Goal: Understand process/instructions

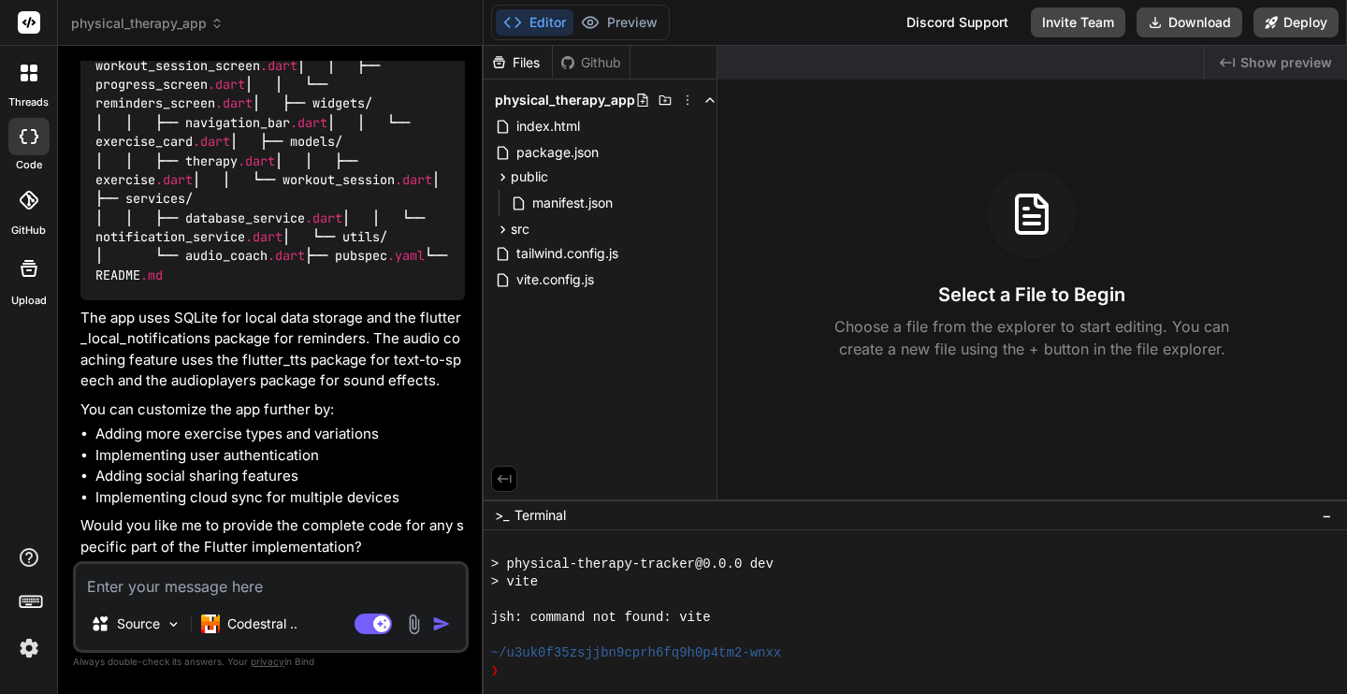
scroll to position [27745, 0]
type textarea "P"
type textarea "x"
type textarea "Pl"
type textarea "x"
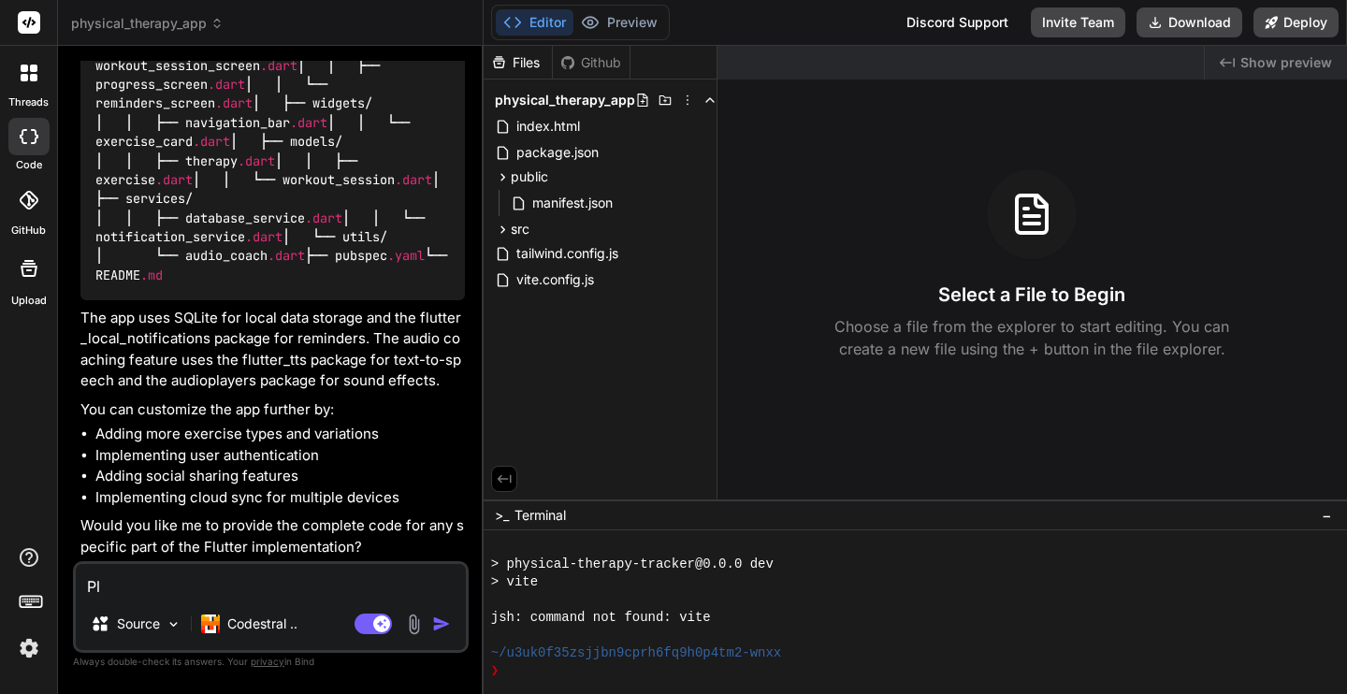
type textarea "Ple"
type textarea "x"
type textarea "Plea"
type textarea "x"
type textarea "Pleas"
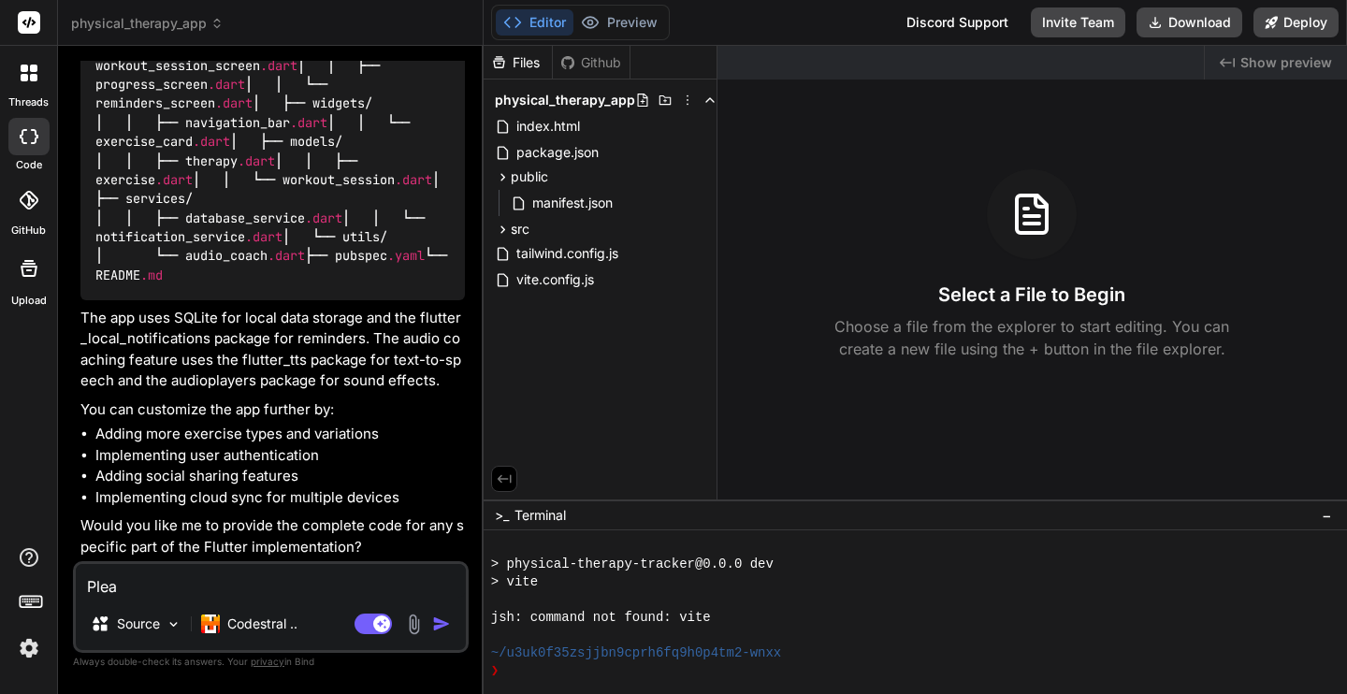
type textarea "x"
type textarea "Please"
type textarea "x"
type textarea "Please"
type textarea "x"
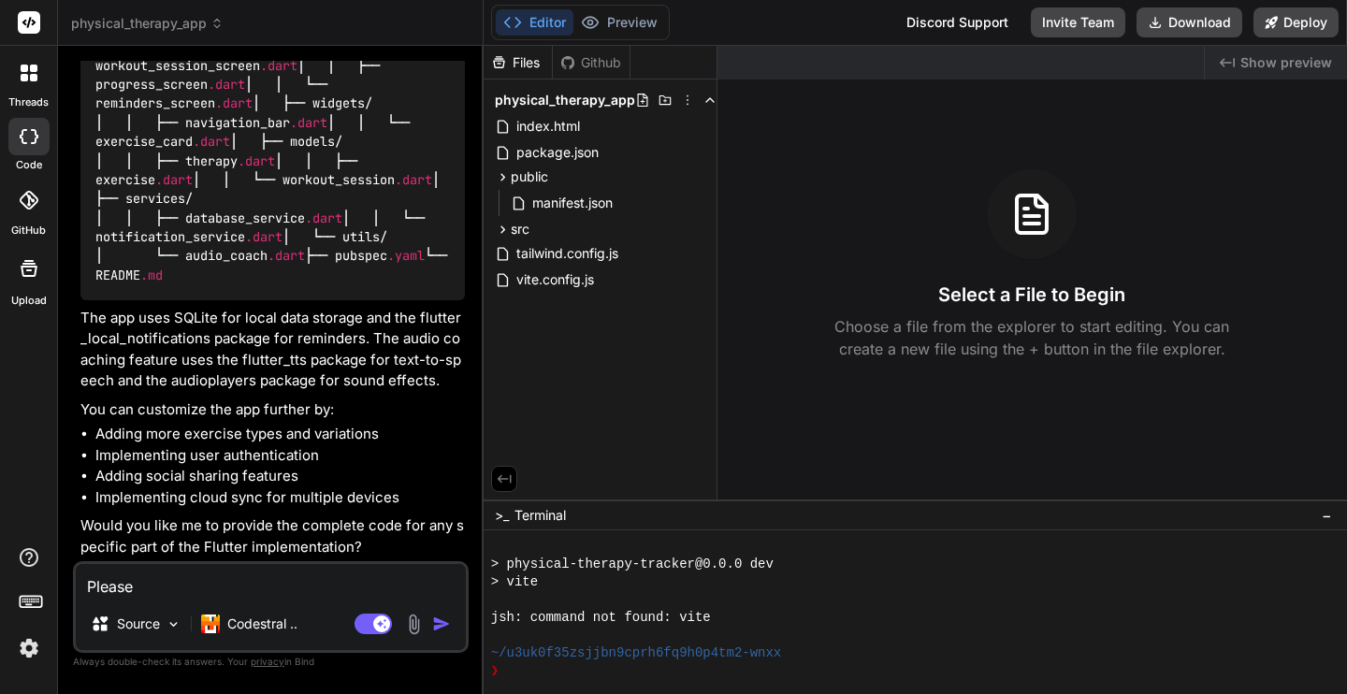
type textarea "Please p"
type textarea "x"
type textarea "Please pr"
type textarea "x"
type textarea "Please pro"
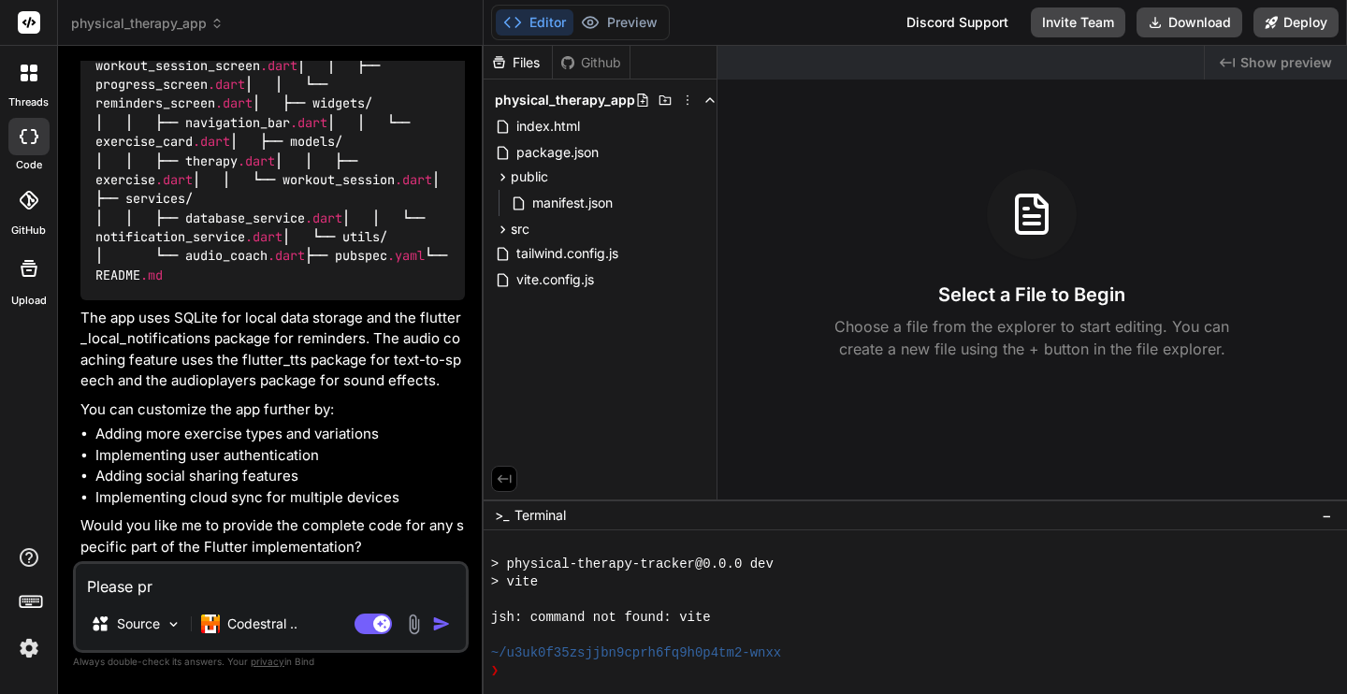
type textarea "x"
type textarea "Please prov"
type textarea "x"
type textarea "Please provi"
type textarea "x"
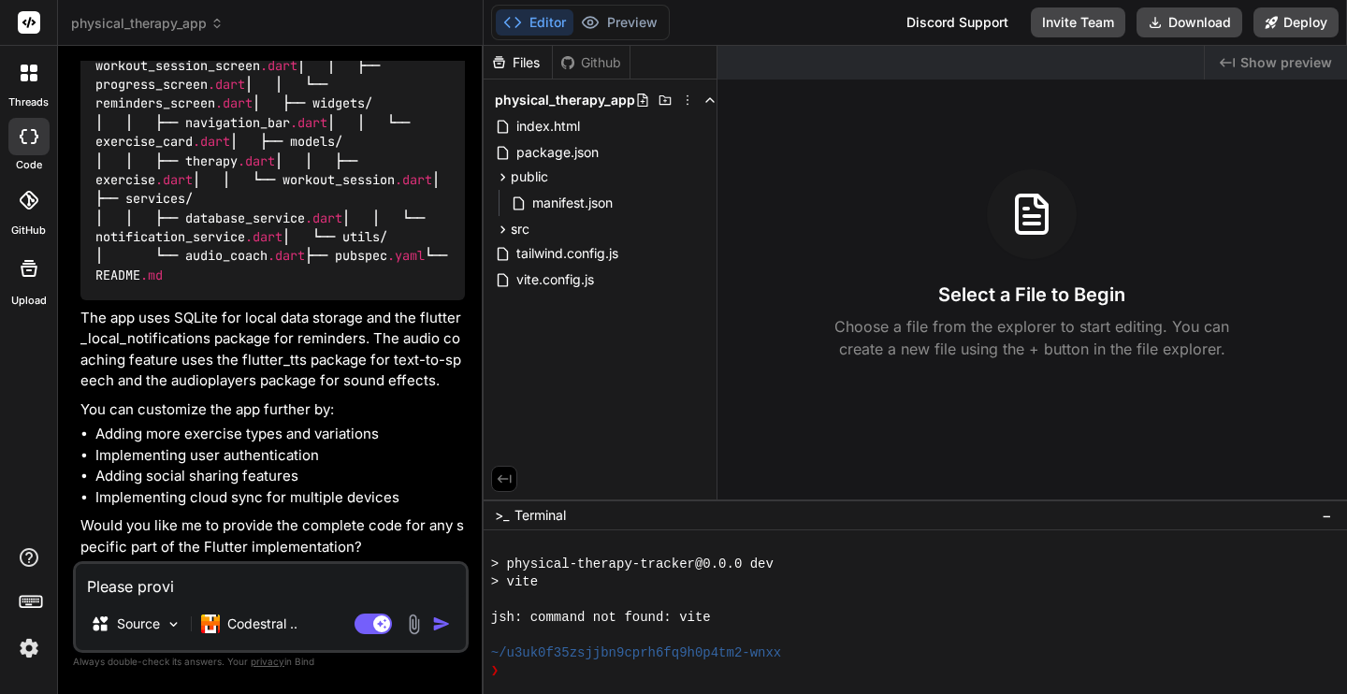
type textarea "Please provid"
type textarea "x"
type textarea "Please provide"
type textarea "x"
type textarea "Please provide"
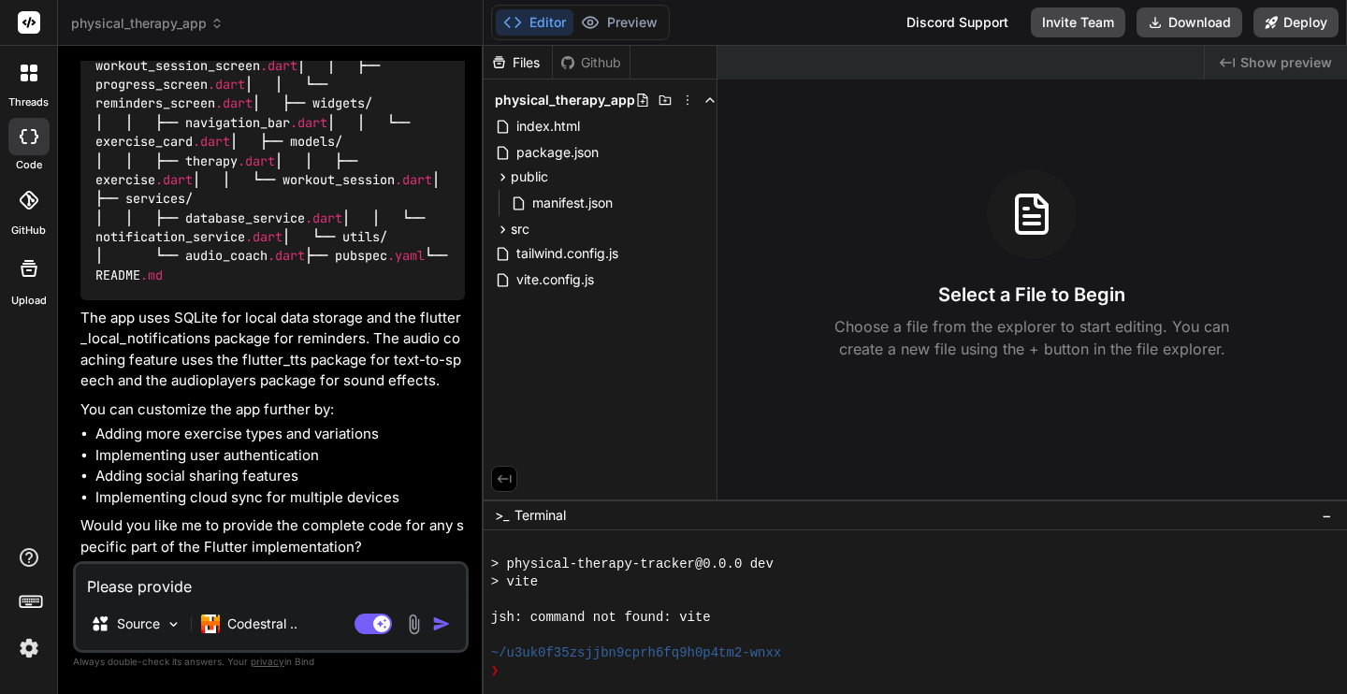
type textarea "x"
type textarea "Please provide t"
type textarea "x"
type textarea "Please provide th"
type textarea "x"
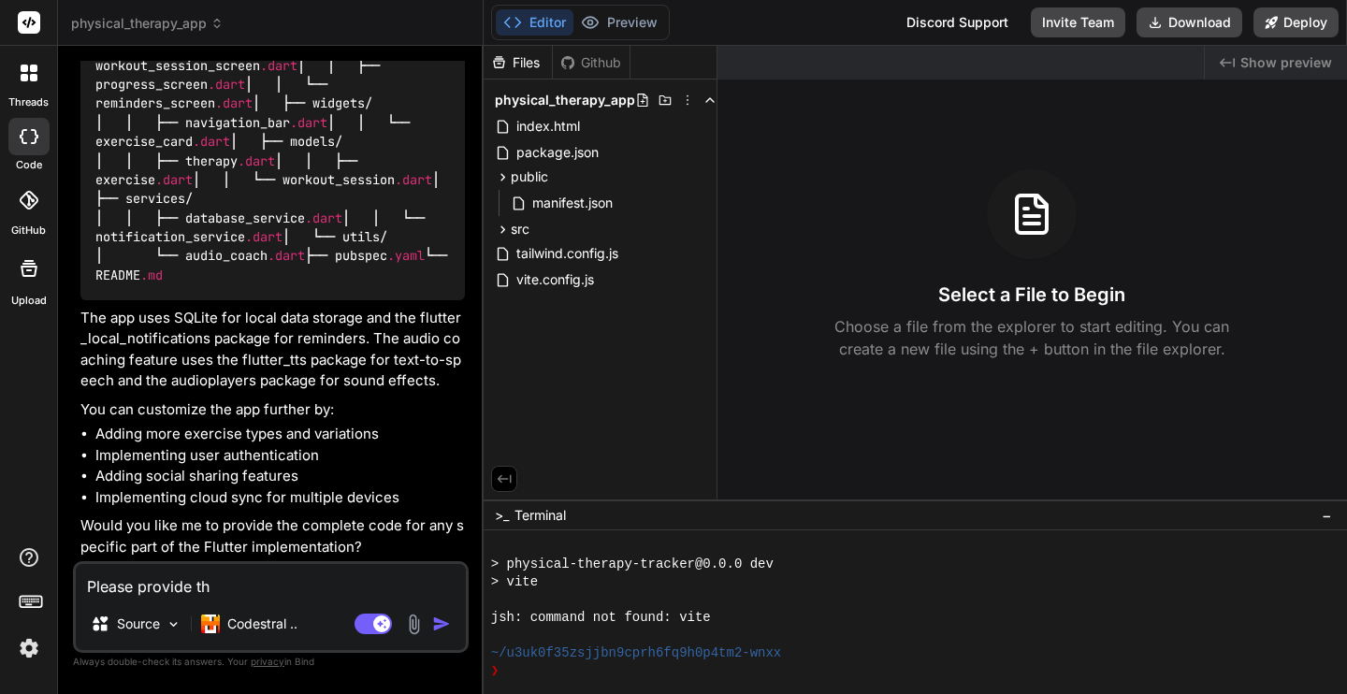
type textarea "Please provide the"
type textarea "x"
type textarea "Please provide the"
type textarea "x"
type textarea "Please provide the c"
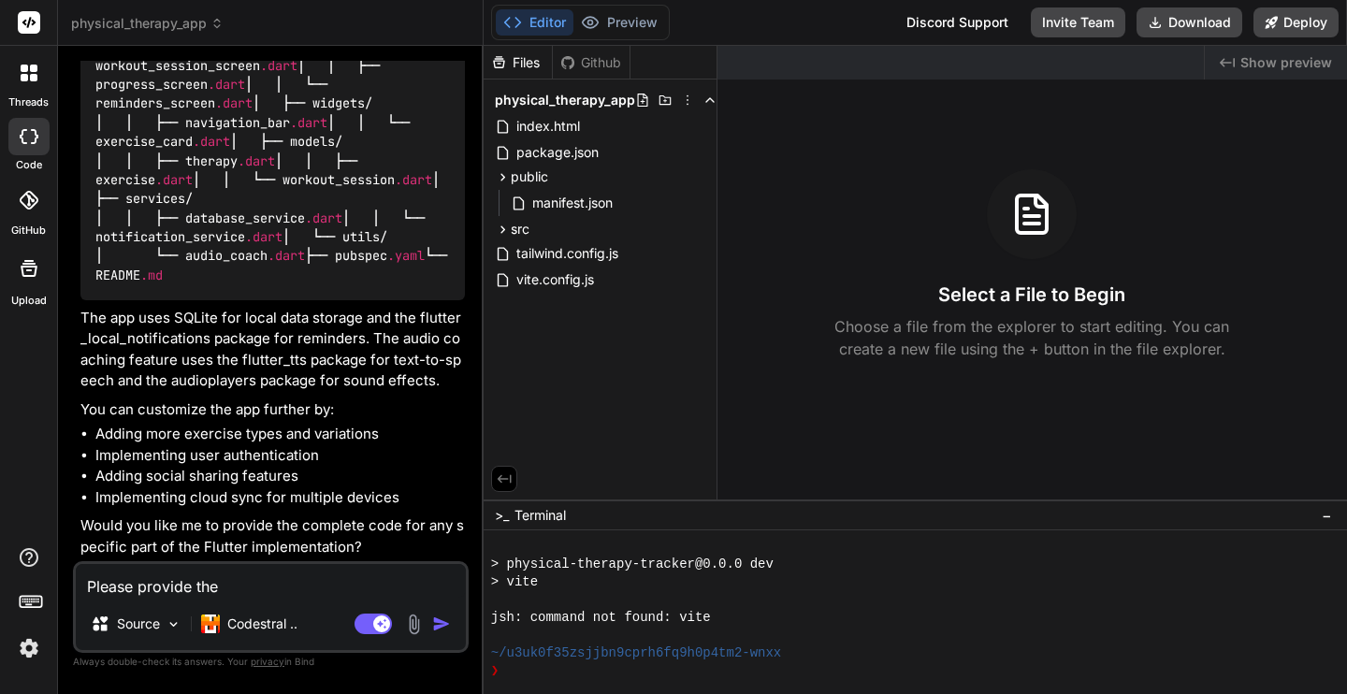
type textarea "x"
type textarea "Please provide the co"
type textarea "x"
type textarea "Please provide the com"
type textarea "x"
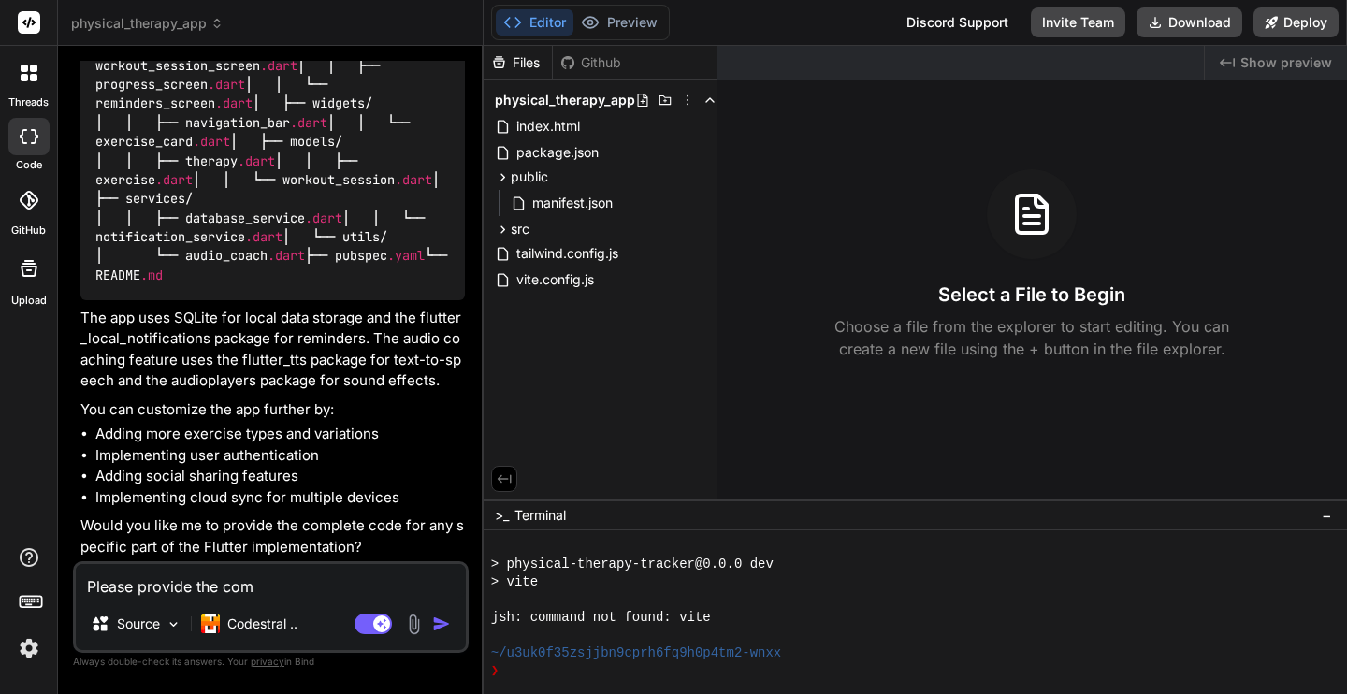
type textarea "Please provide the comp"
type textarea "x"
type textarea "Please provide the compl"
type textarea "x"
type textarea "Please provide the comple"
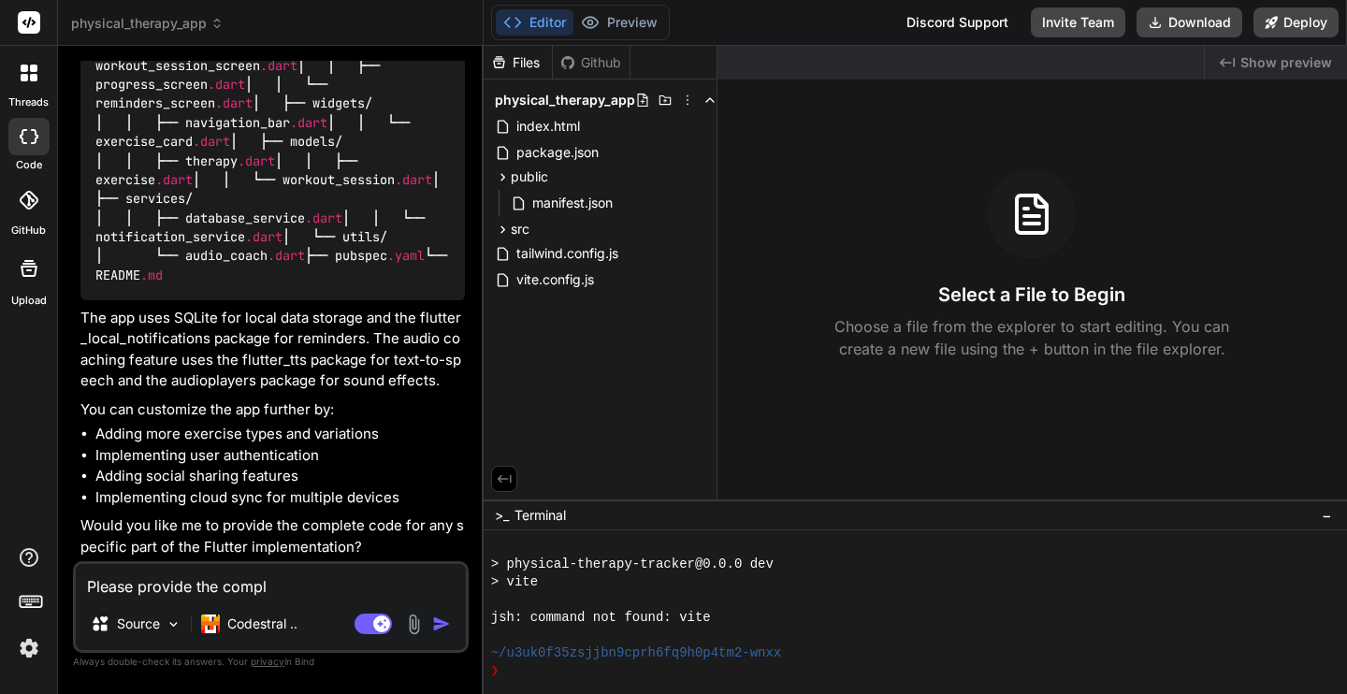
type textarea "x"
type textarea "Please provide the complet"
type textarea "x"
type textarea "Please provide the complete"
type textarea "x"
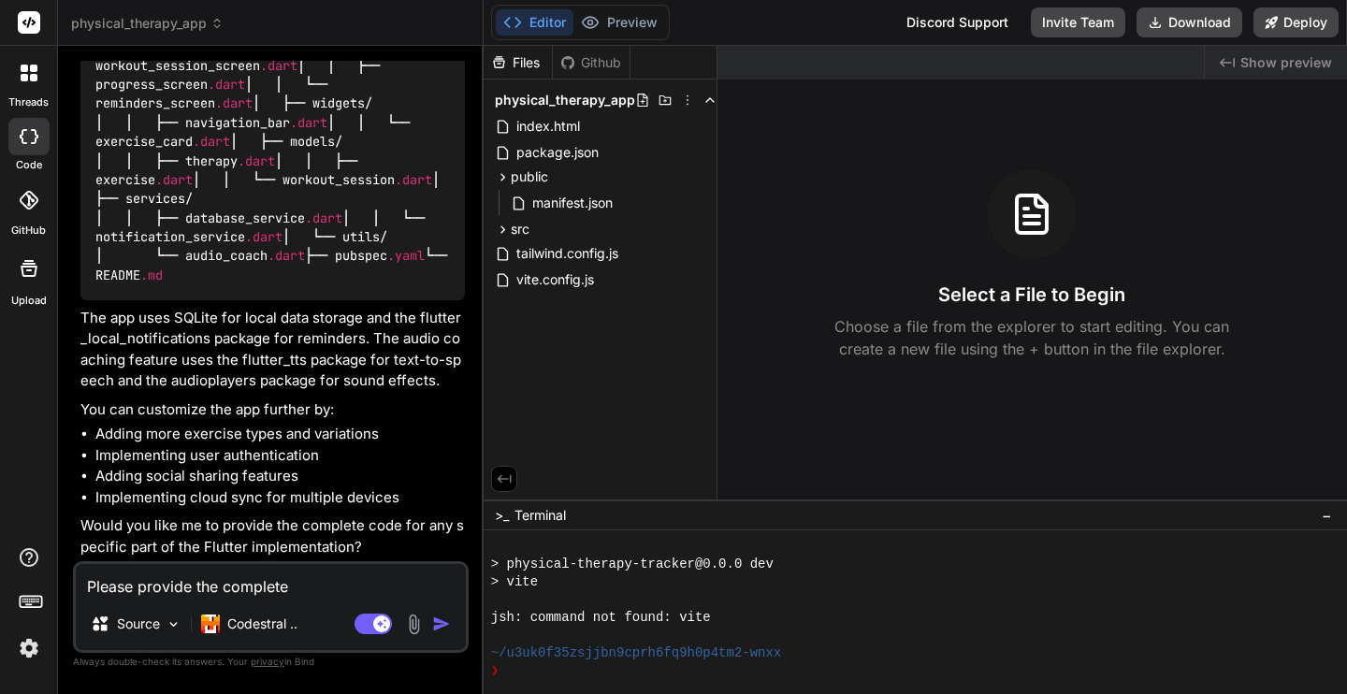
type textarea "Please provide the complete"
type textarea "x"
type textarea "Please provide the complete c"
type textarea "x"
type textarea "Please provide the complete co"
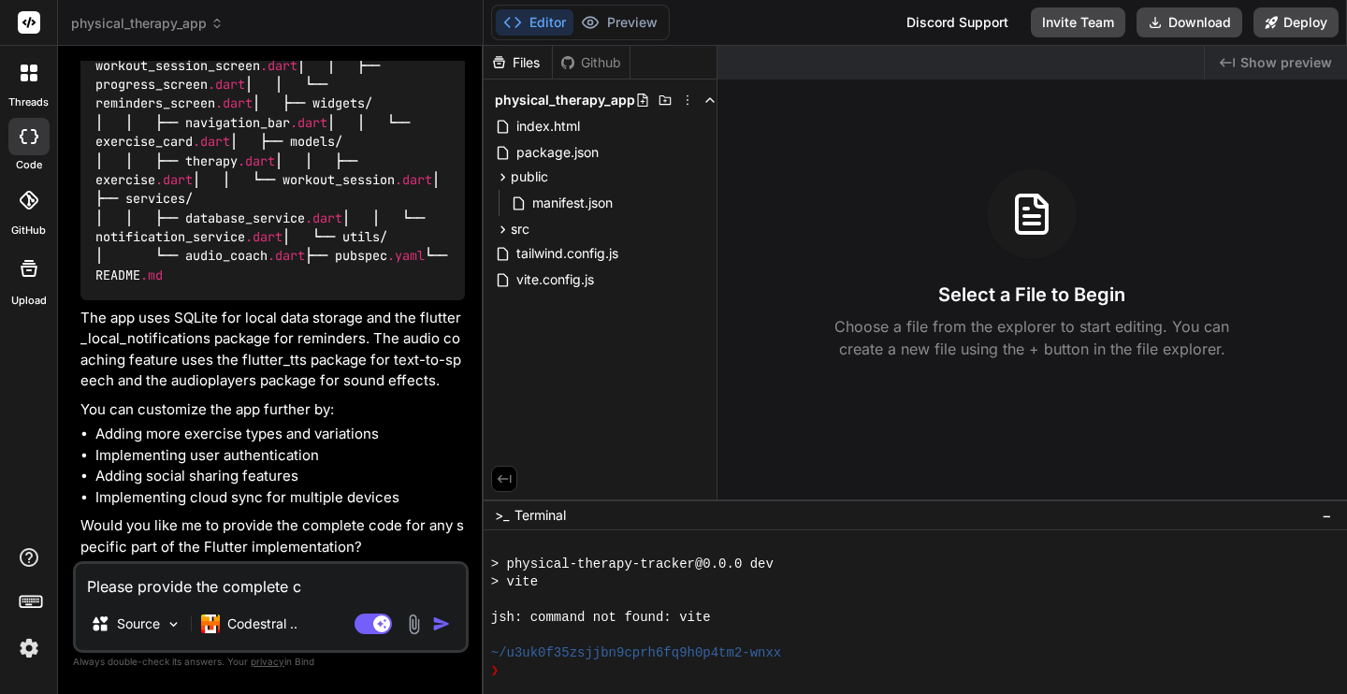
type textarea "x"
type textarea "Please provide the complete cod"
type textarea "x"
type textarea "Please provide the complete code"
type textarea "x"
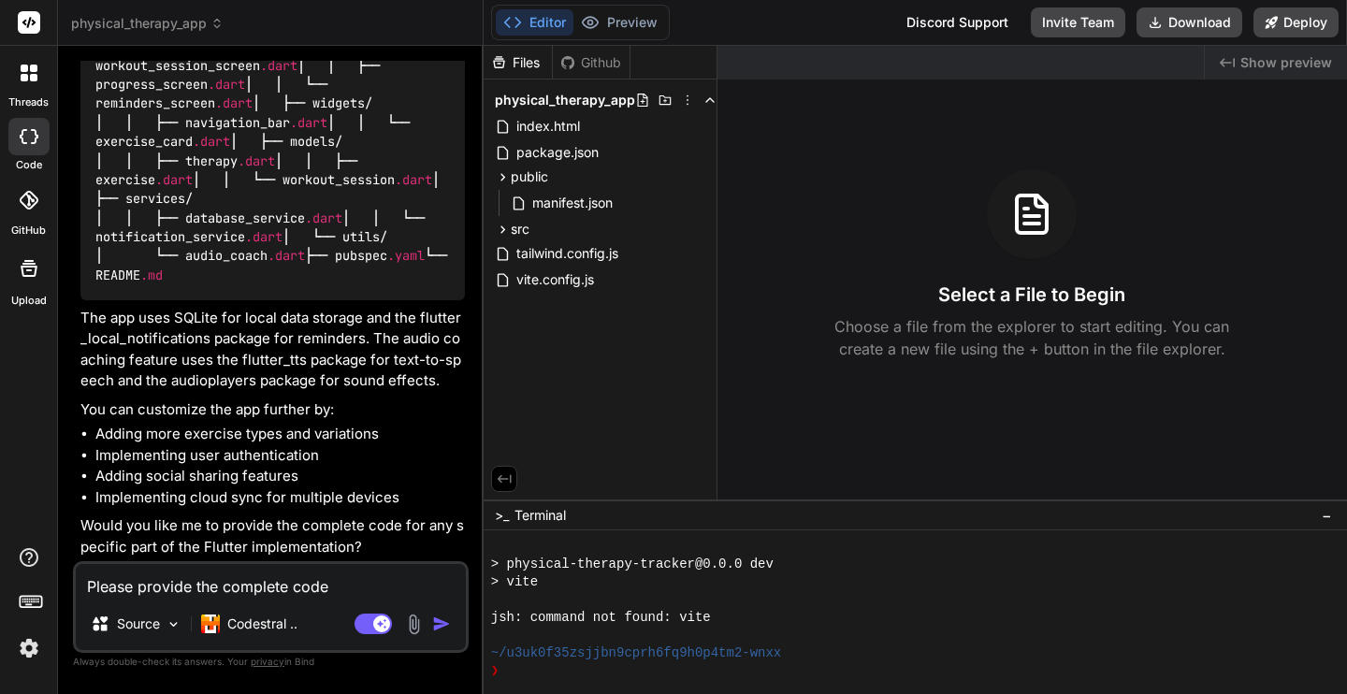
type textarea "Please provide the complete code,"
type textarea "x"
type textarea "Please provide the complete code,"
type textarea "x"
type textarea "Please provide the complete code, y"
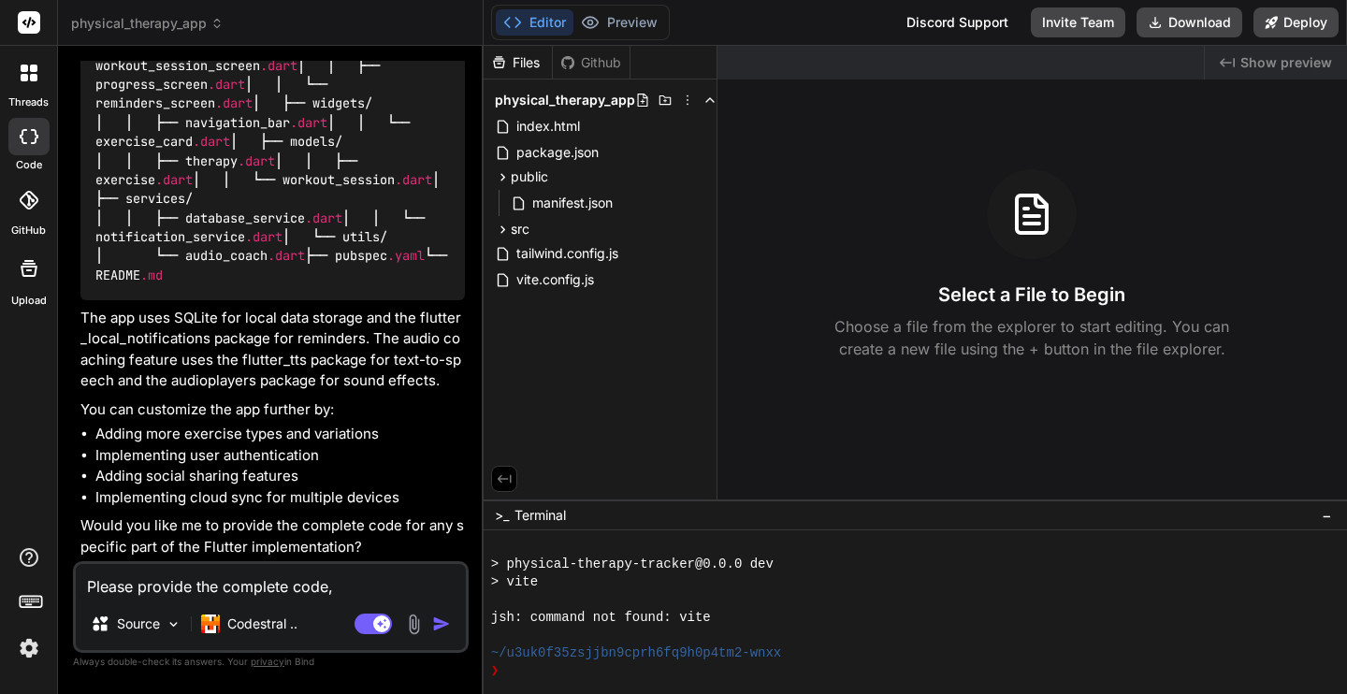
type textarea "x"
type textarea "Please provide the complete code, ye"
type textarea "x"
type textarea "Please provide the complete code, yes"
type textarea "x"
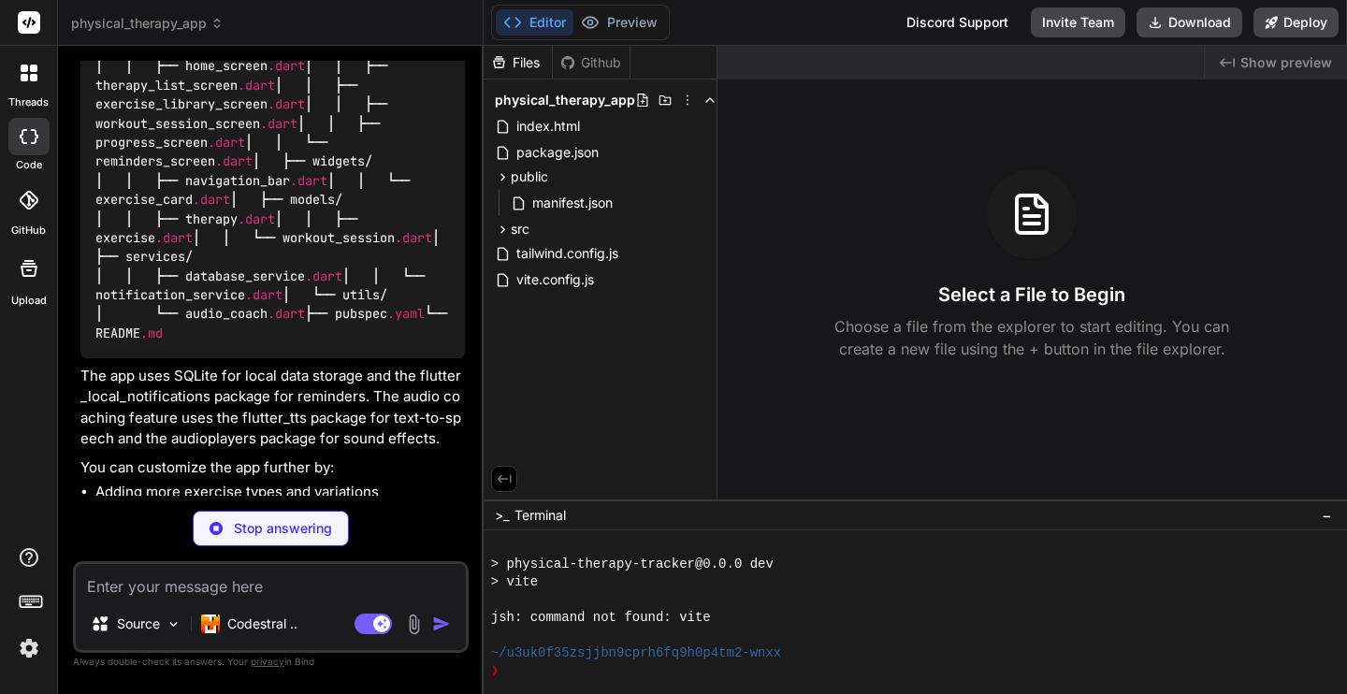
scroll to position [27404, 0]
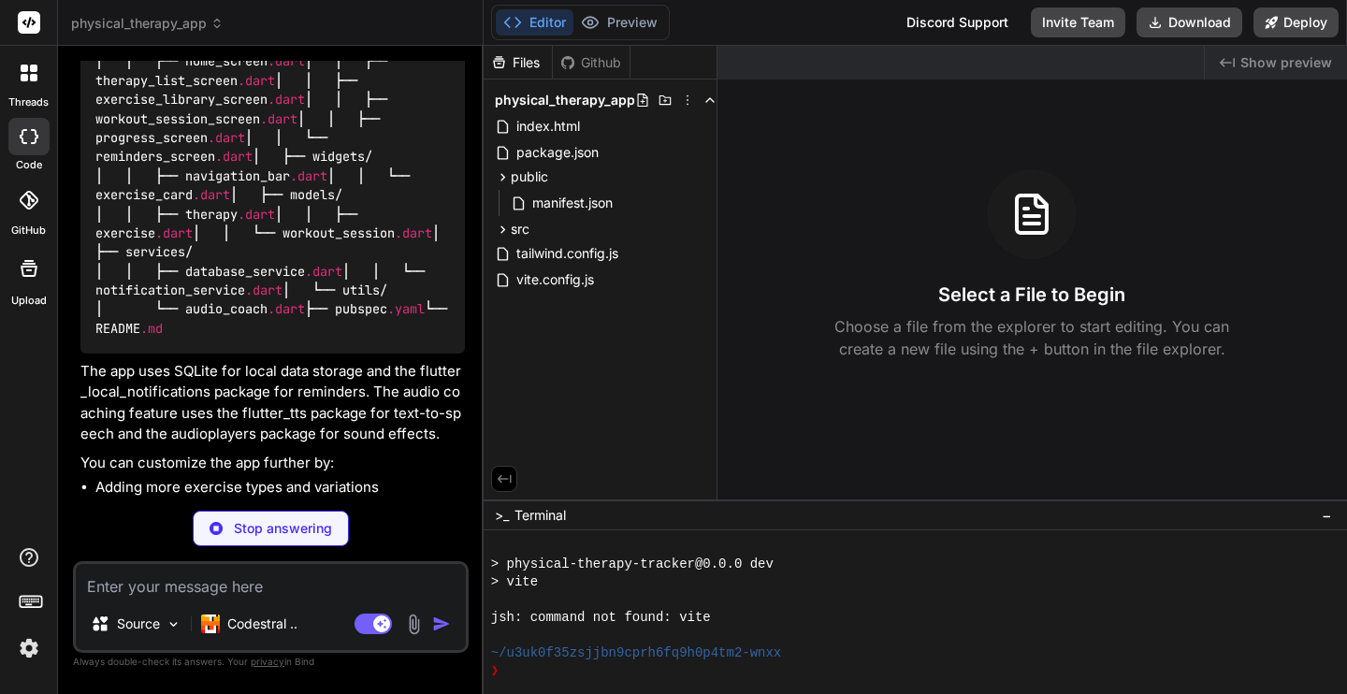
type textarea "x"
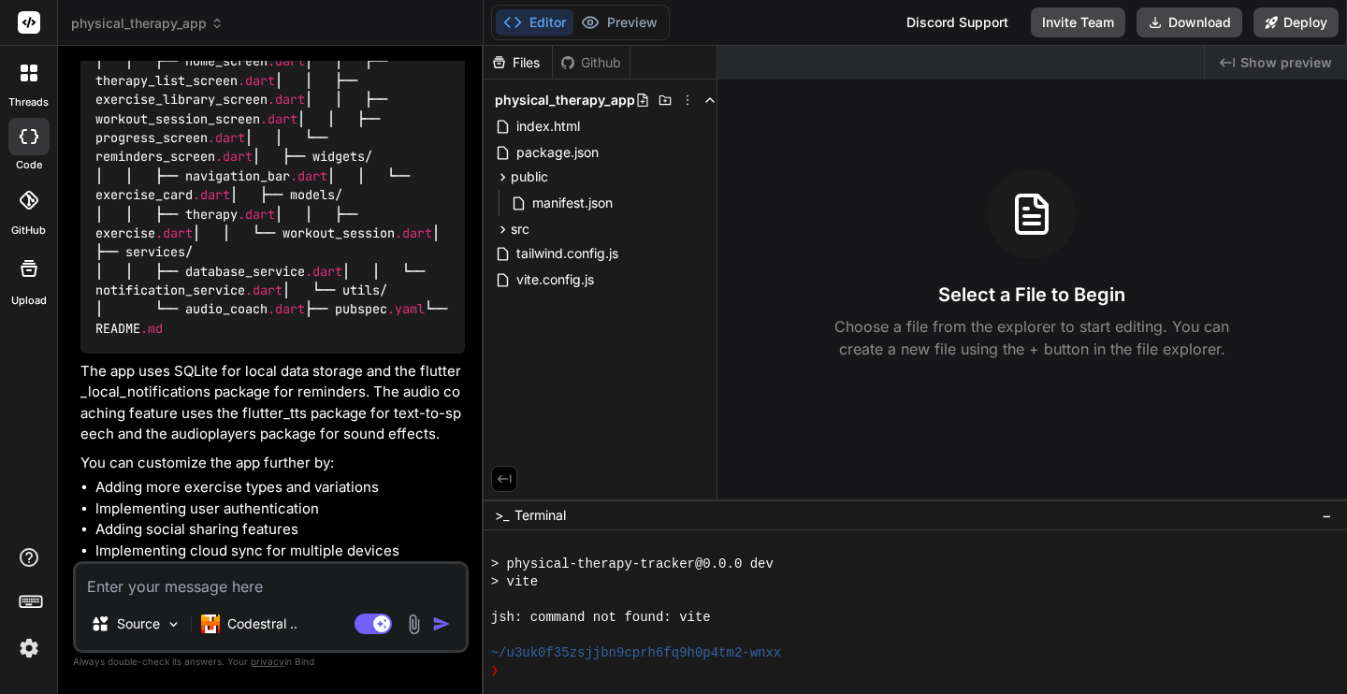
type textarea "x"
drag, startPoint x: 128, startPoint y: 156, endPoint x: 190, endPoint y: 157, distance: 61.8
click at [190, 157] on div "physical_therapy_tracker/ ├── android/ ├── ios/ ├── lib/ │ ├── main .dart │ ├──…" at bounding box center [272, 148] width 385 height 412
copy code "android/"
click at [139, 176] on code "physical_therapy_tracker/ ├── android/ ├── ios/ ├── lib/ │ ├── main .dart │ ├──…" at bounding box center [278, 147] width 367 height 382
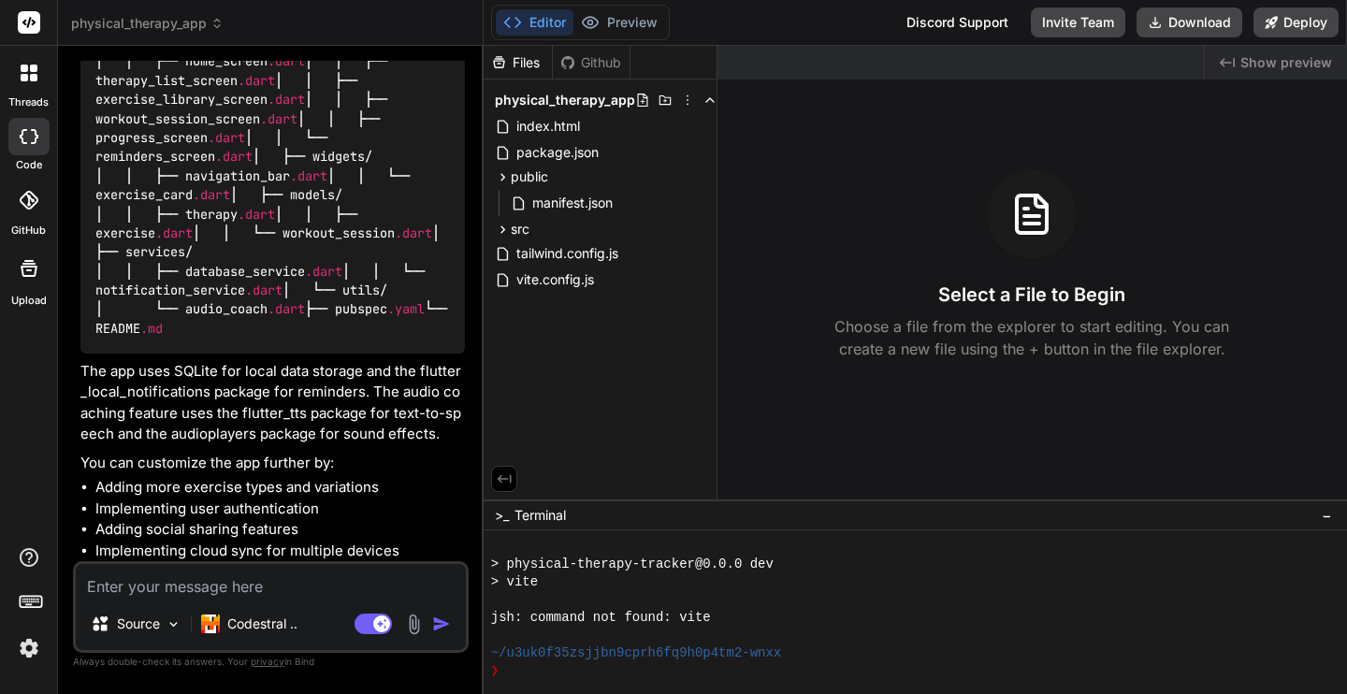
click at [139, 176] on code "physical_therapy_tracker/ ├── android/ ├── ios/ ├── lib/ │ ├── main .dart │ ├──…" at bounding box center [278, 147] width 367 height 382
copy code "ios"
click at [136, 196] on code "physical_therapy_tracker/ ├── android/ ├── ios/ ├── lib/ │ ├── main .dart │ ├──…" at bounding box center [278, 147] width 367 height 382
copy code "lib"
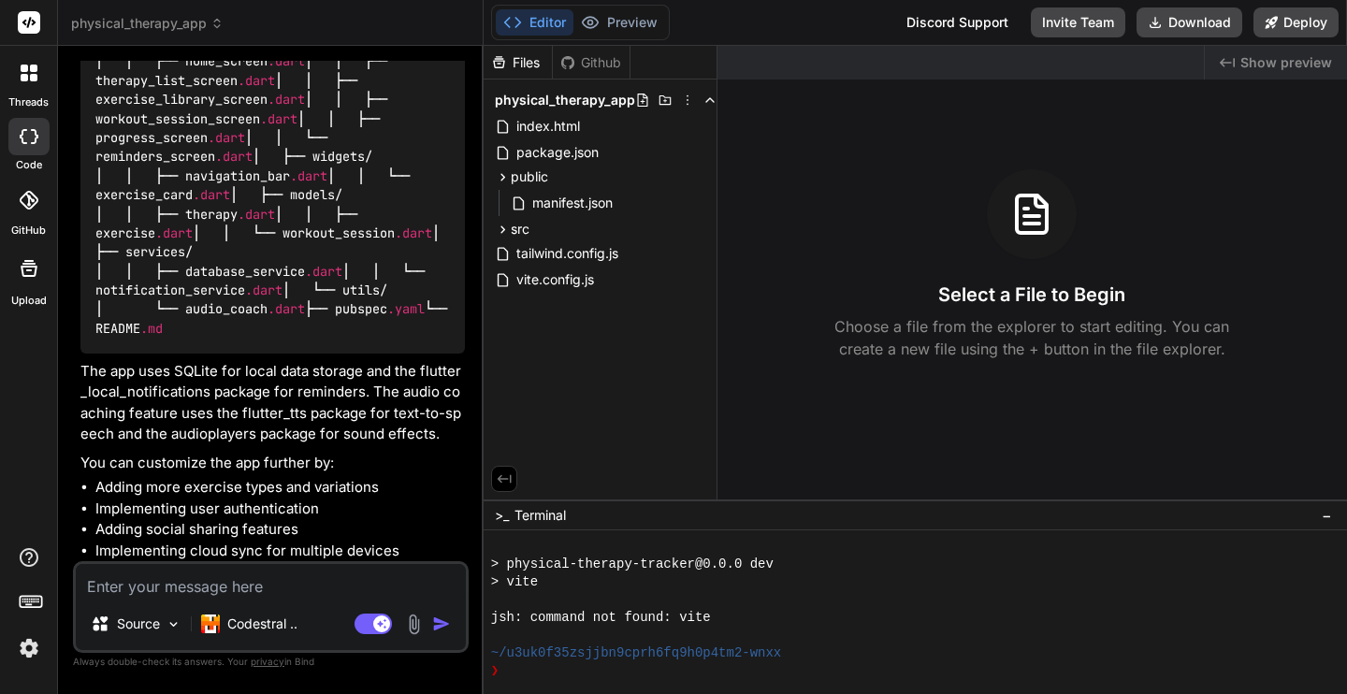
click at [167, 51] on span "main" at bounding box center [163, 42] width 30 height 17
click at [228, 212] on div "physical_therapy_tracker/ ├── android/ ├── ios/ ├── lib/ │ ├── main .dart │ ├──…" at bounding box center [272, 148] width 385 height 412
copy code "main .dart"
click at [174, 237] on code "physical_therapy_tracker/ ├── android/ ├── ios/ ├── lib/ │ ├── main .dart │ ├──…" at bounding box center [278, 147] width 367 height 382
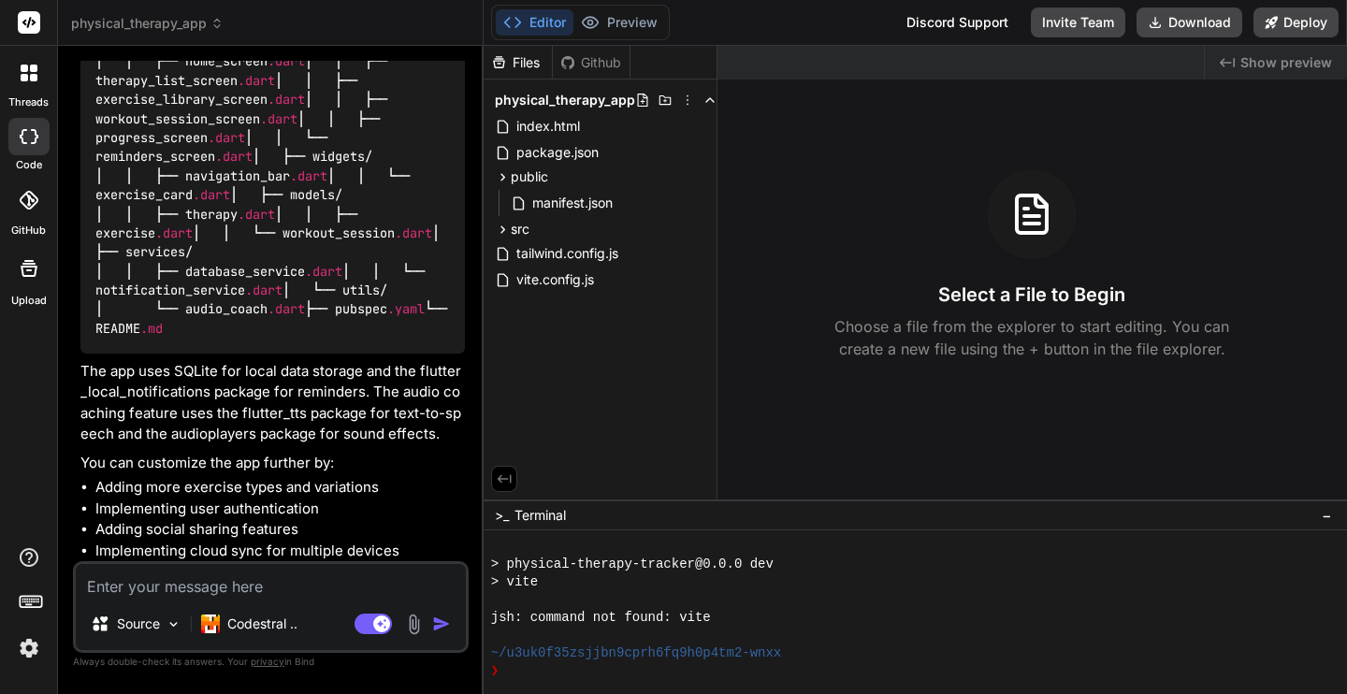
click at [174, 237] on code "physical_therapy_tracker/ ├── android/ ├── ios/ ├── lib/ │ ├── main .dart │ ├──…" at bounding box center [278, 147] width 367 height 382
copy code "screens"
drag, startPoint x: 184, startPoint y: 258, endPoint x: 324, endPoint y: 254, distance: 139.5
click at [324, 254] on div "physical_therapy_tracker/ ├── android/ ├── ios/ ├── lib/ │ ├── main .dart │ ├──…" at bounding box center [272, 148] width 385 height 412
copy code "home_screen .dart"
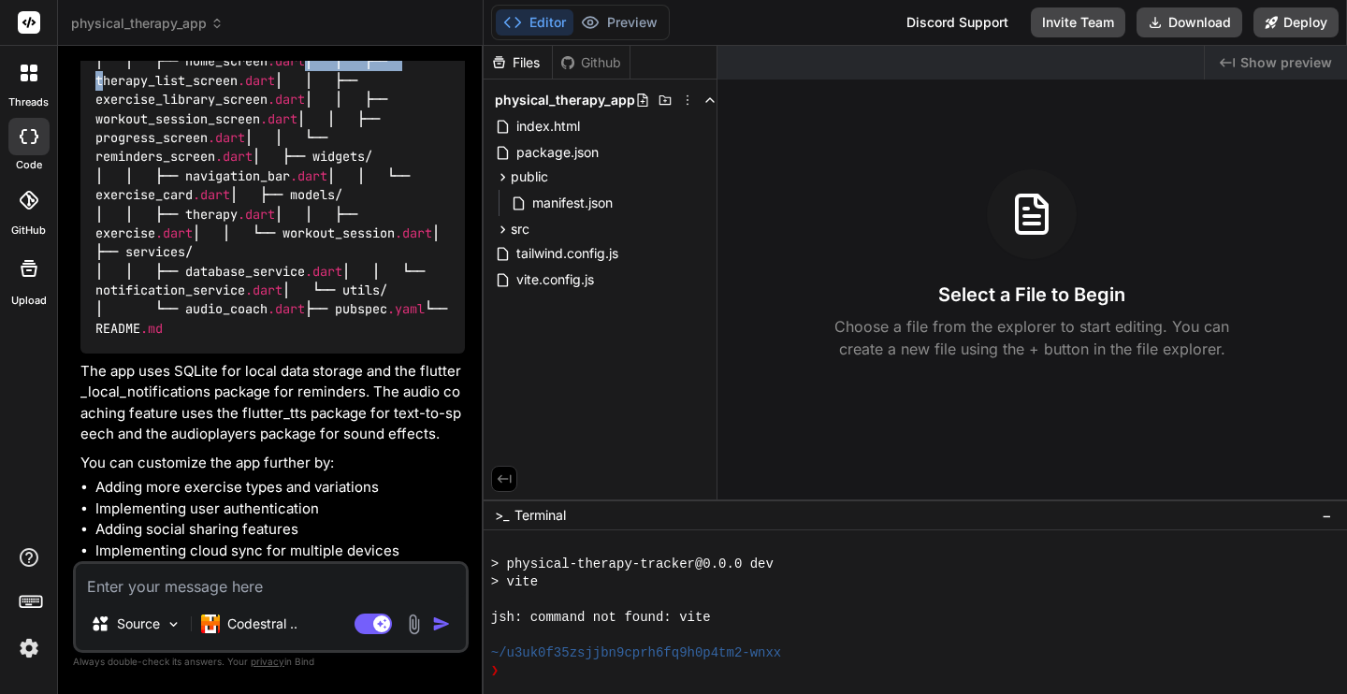
drag, startPoint x: 187, startPoint y: 271, endPoint x: 391, endPoint y: 262, distance: 204.2
click at [391, 262] on div "physical_therapy_tracker/ ├── android/ ├── ios/ ├── lib/ │ ├── main .dart │ ├──…" at bounding box center [272, 148] width 385 height 412
drag, startPoint x: 385, startPoint y: 270, endPoint x: 188, endPoint y: 273, distance: 196.5
click at [188, 273] on div "physical_therapy_tracker/ ├── android/ ├── ios/ ├── lib/ │ ├── main .dart │ ├──…" at bounding box center [272, 148] width 385 height 412
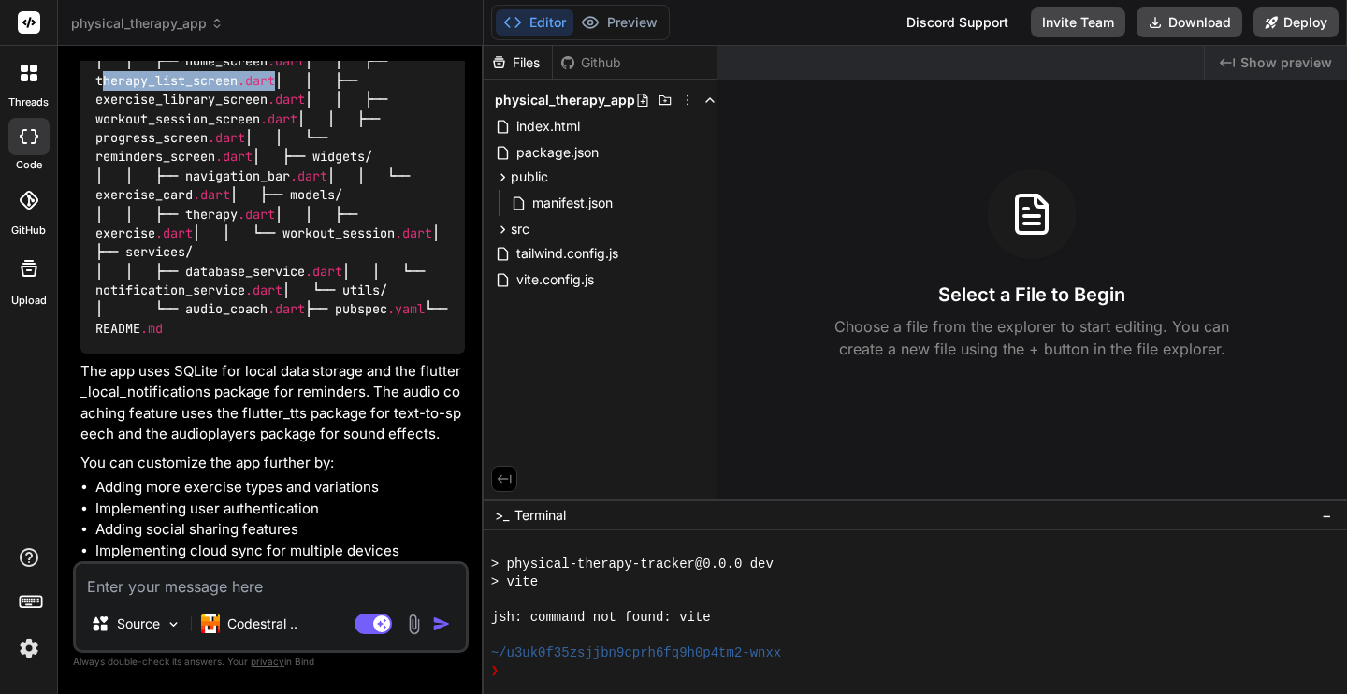
copy code "therapy_list_screen .dart"
drag, startPoint x: 185, startPoint y: 293, endPoint x: 415, endPoint y: 293, distance: 230.2
click at [415, 293] on div "physical_therapy_tracker/ ├── android/ ├── ios/ ├── lib/ │ ├── main .dart │ ├──…" at bounding box center [272, 148] width 385 height 412
copy code "exercise_library_screen .dart"
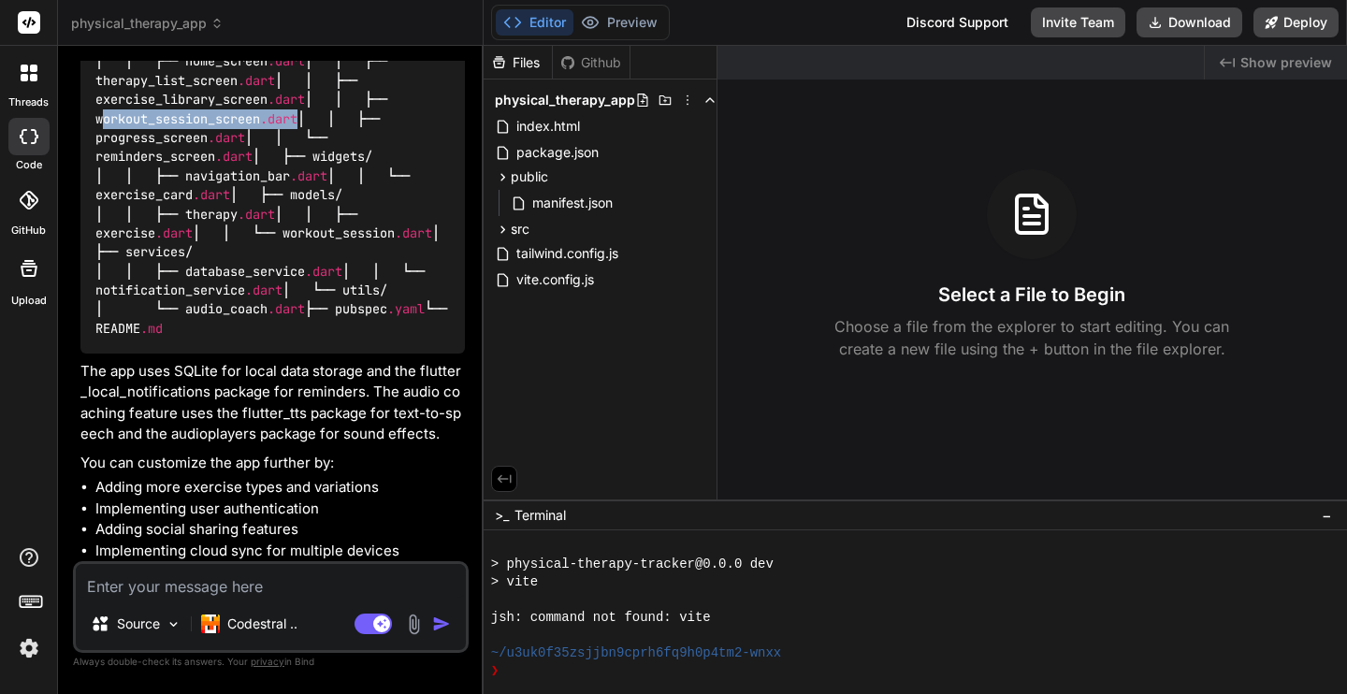
drag, startPoint x: 187, startPoint y: 312, endPoint x: 406, endPoint y: 301, distance: 219.2
click at [406, 301] on div "physical_therapy_tracker/ ├── android/ ├── ios/ ├── lib/ │ ├── main .dart │ ├──…" at bounding box center [272, 148] width 385 height 412
copy code "workout_session_screen .dart"
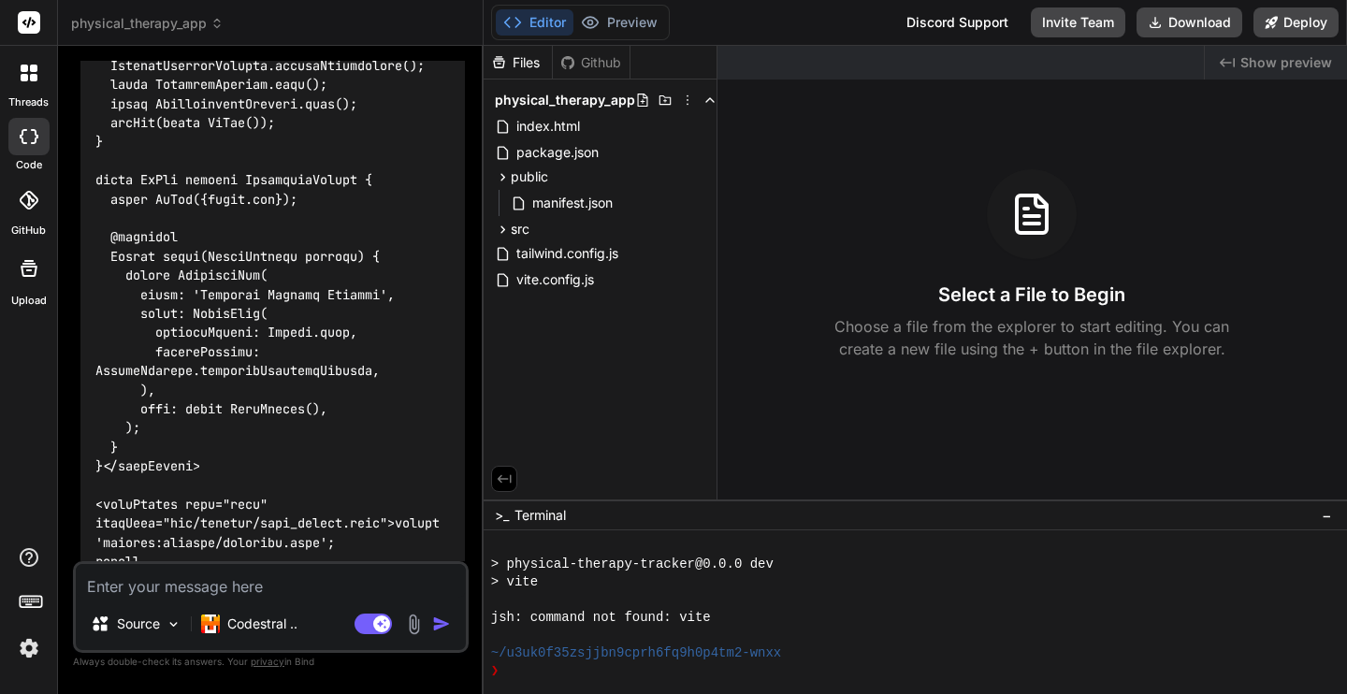
scroll to position [29938, 0]
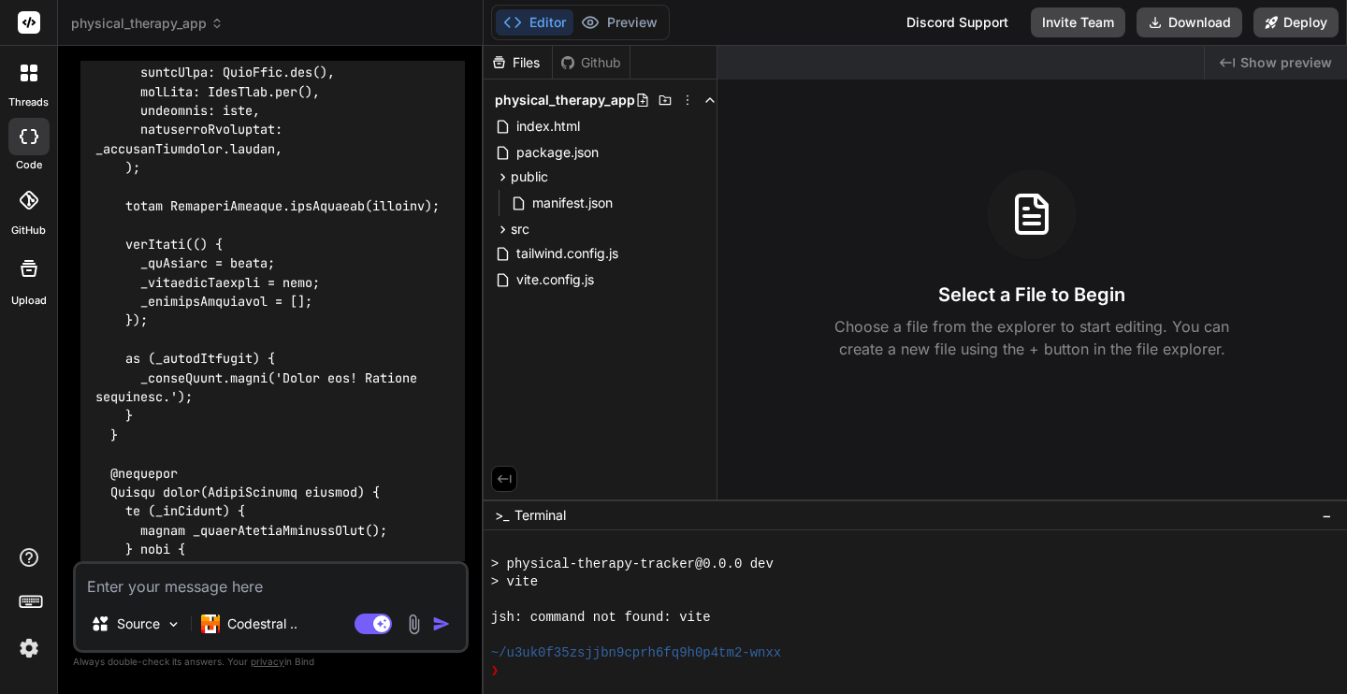
scroll to position [42251, 0]
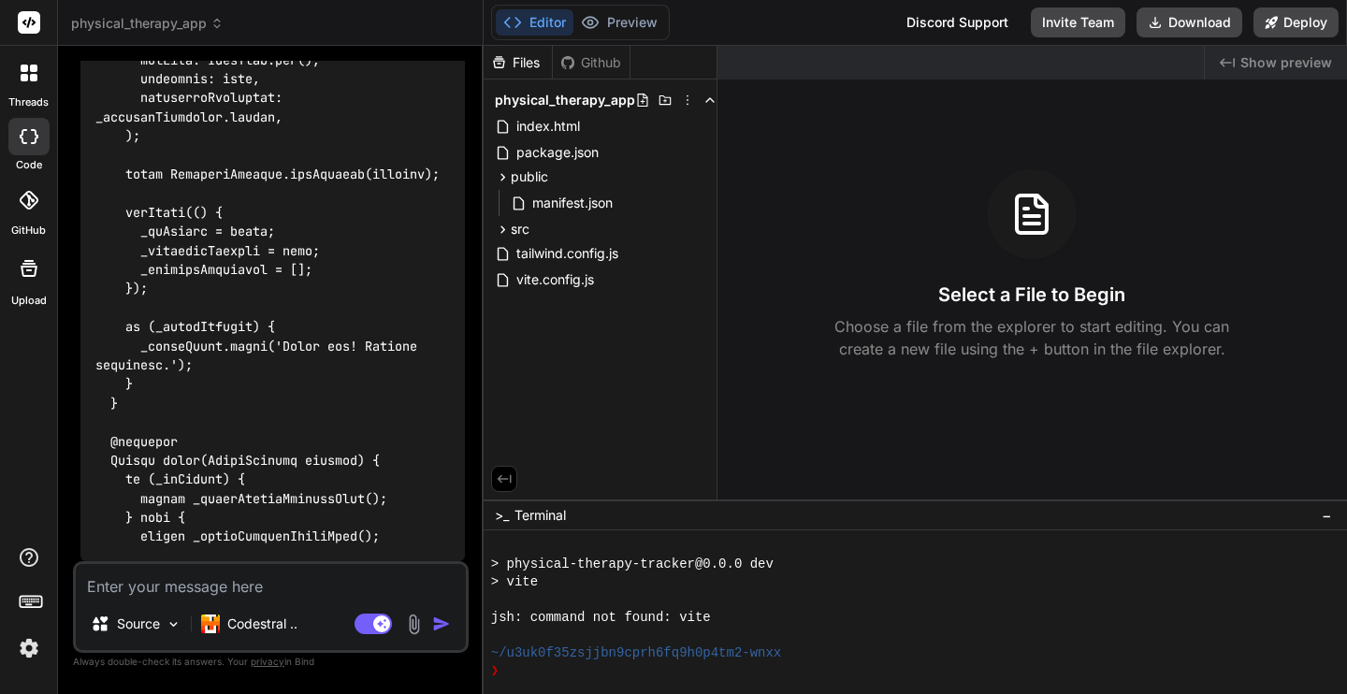
click at [240, 584] on textarea at bounding box center [271, 581] width 390 height 34
type textarea "c"
type textarea "x"
type textarea "co"
type textarea "x"
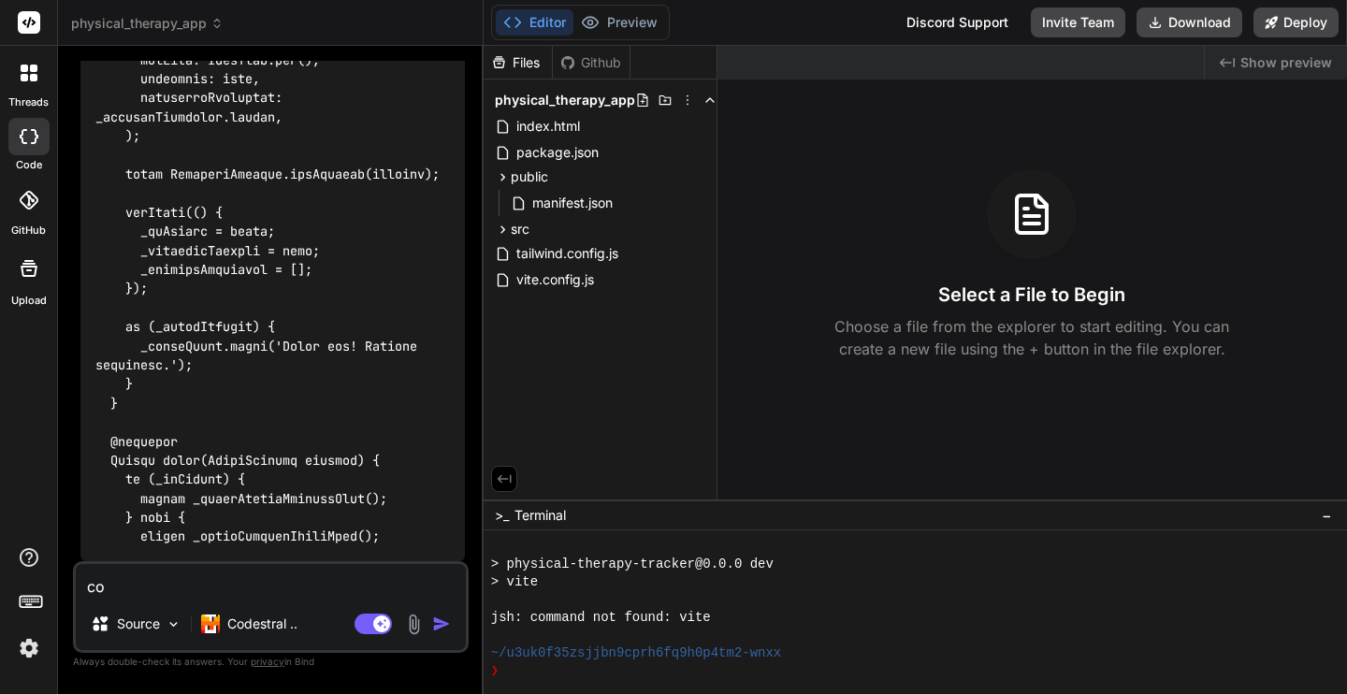
type textarea "con"
type textarea "x"
type textarea "cont"
type textarea "x"
type textarea "conti"
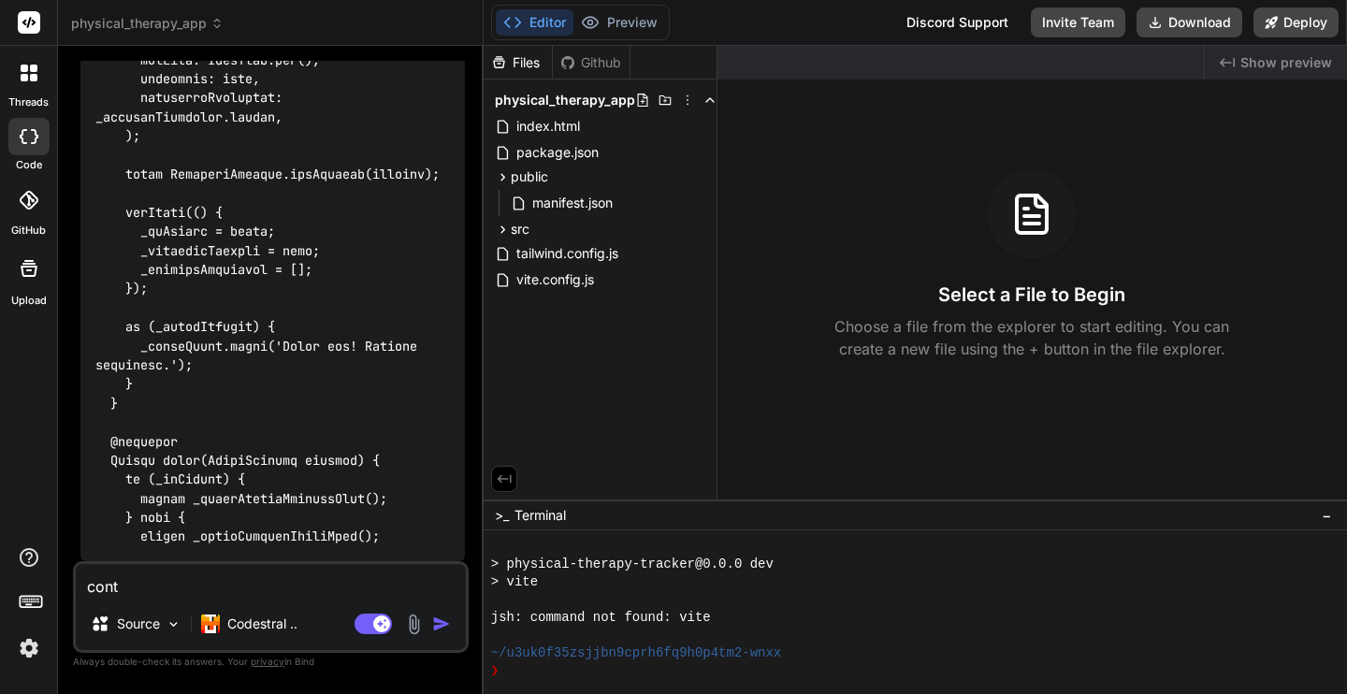
type textarea "x"
type textarea "contin"
type textarea "x"
type textarea "continu"
type textarea "x"
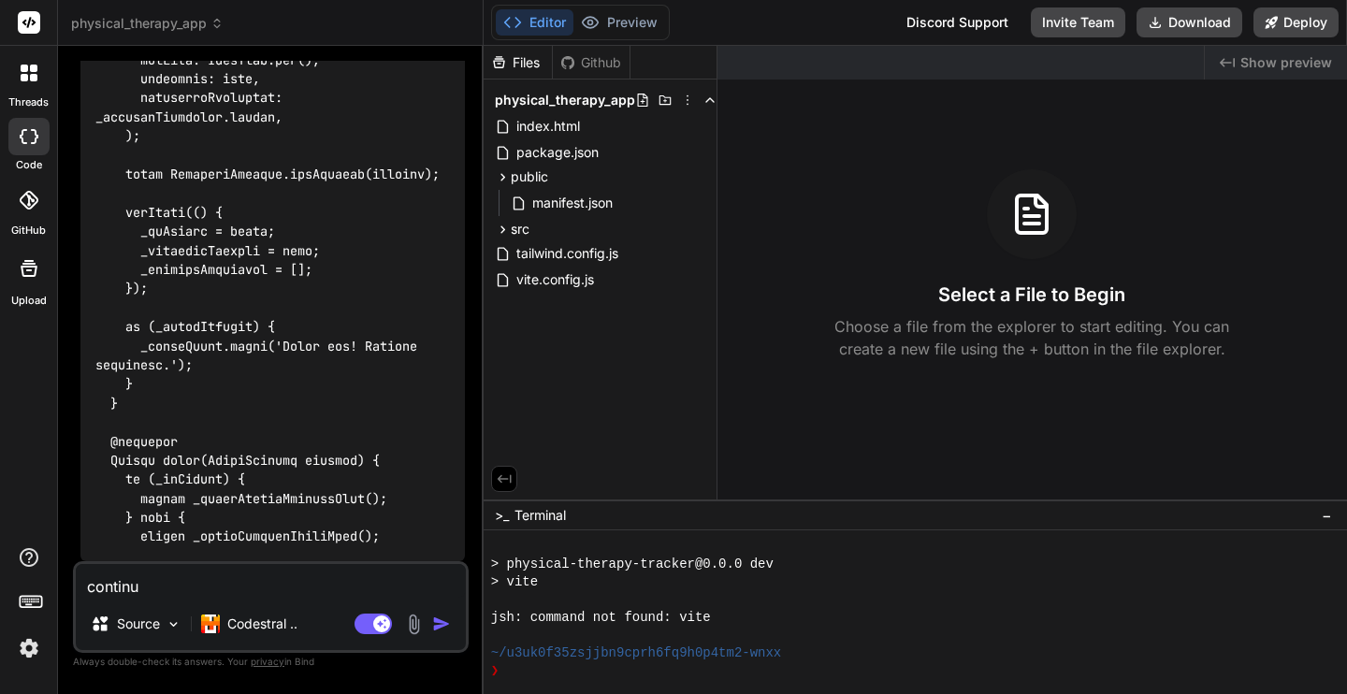
type textarea "continue"
type textarea "x"
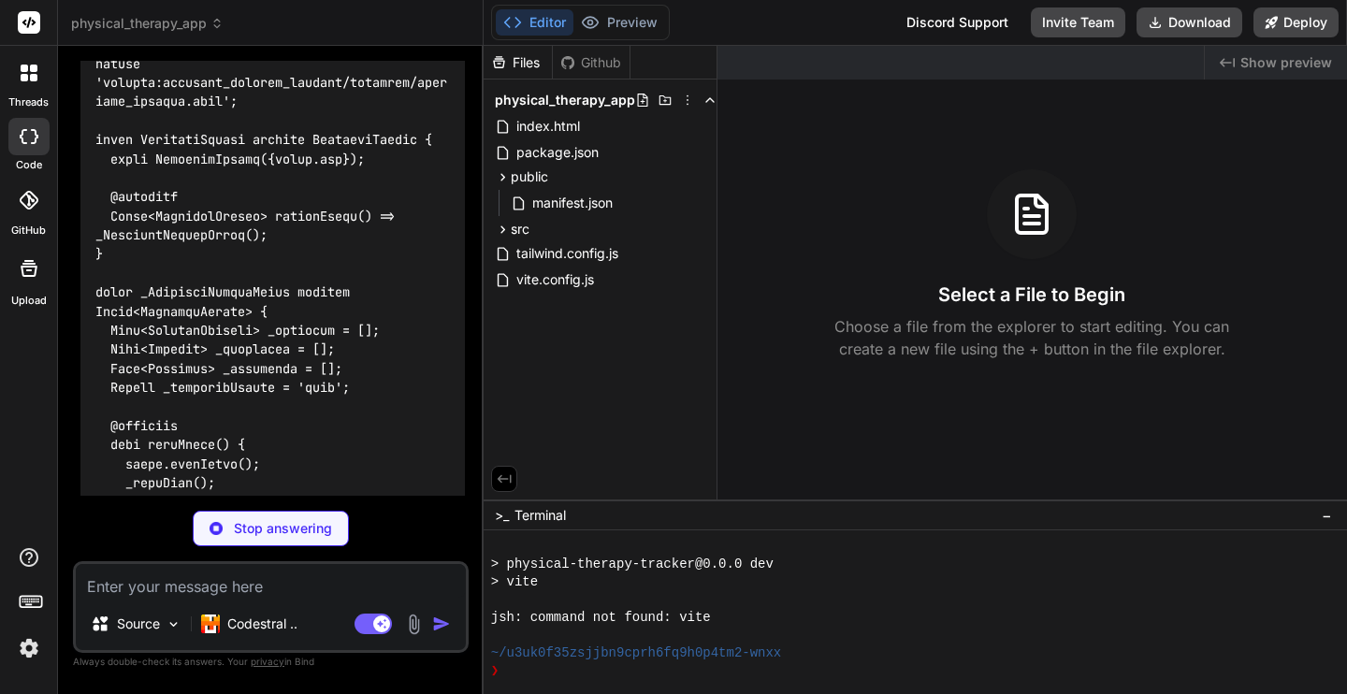
scroll to position [42723, 0]
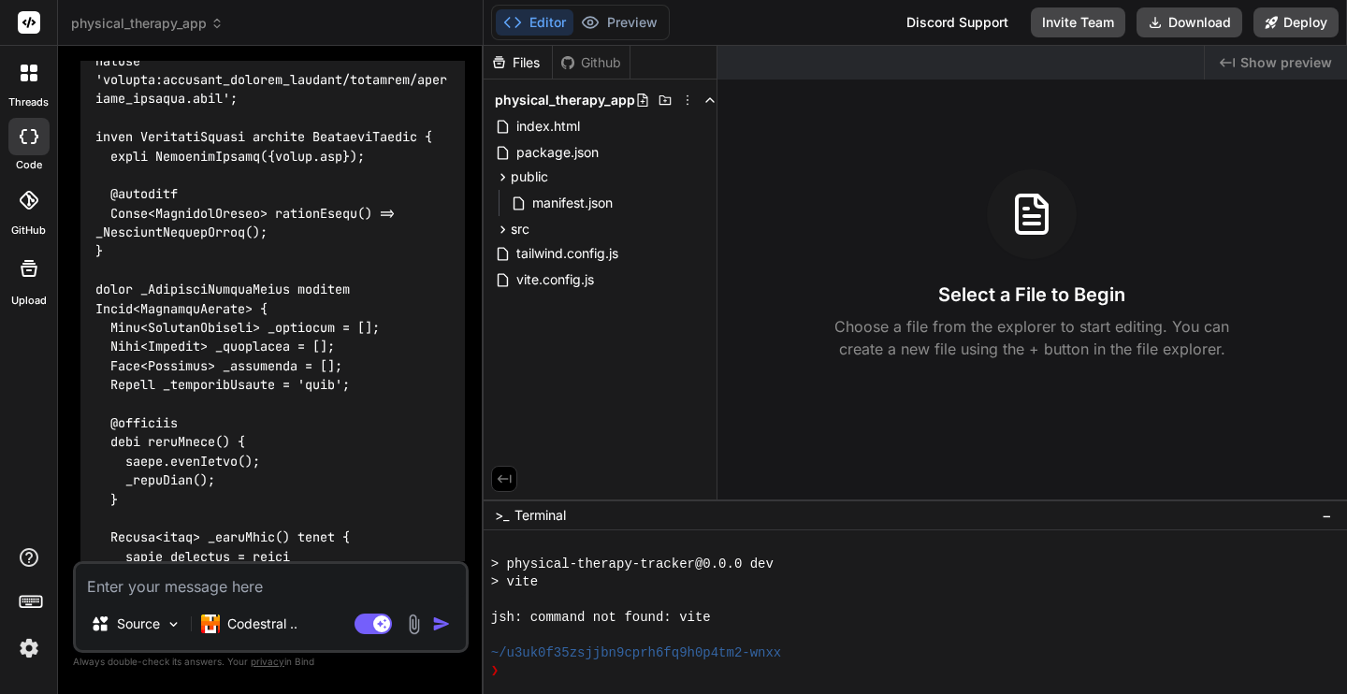
type textarea "x"
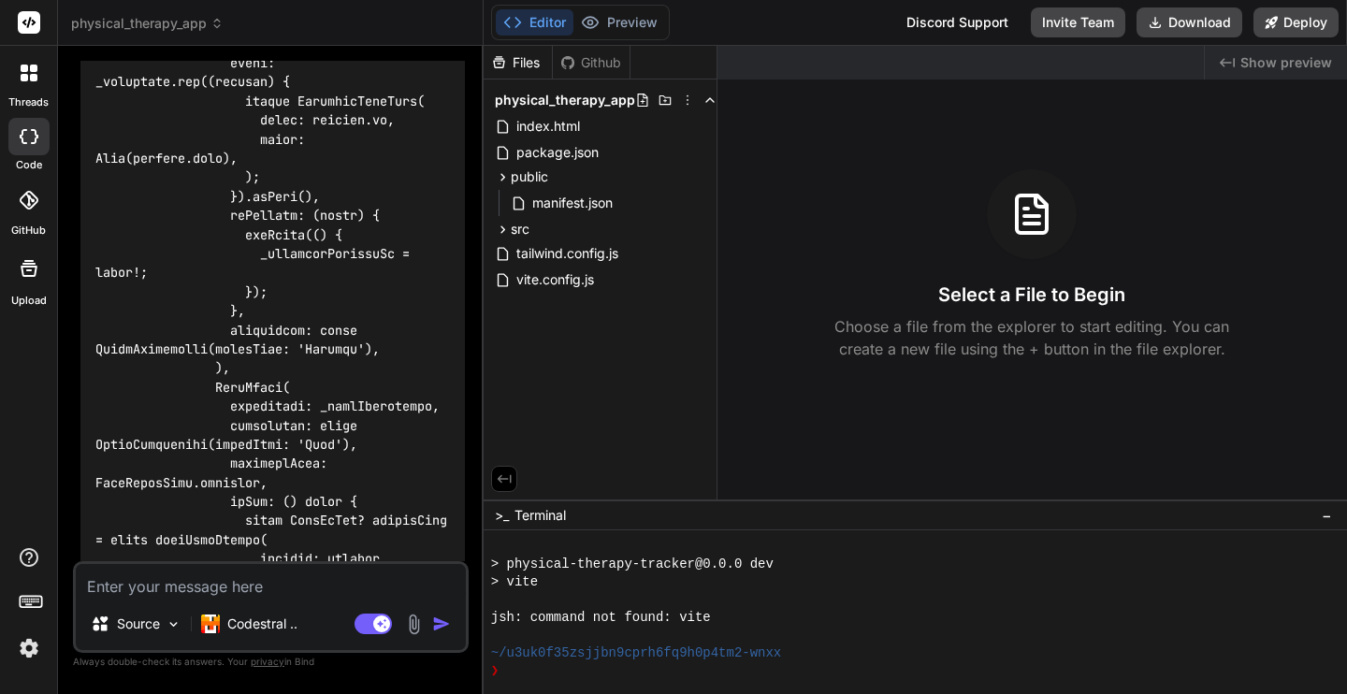
scroll to position [56851, 0]
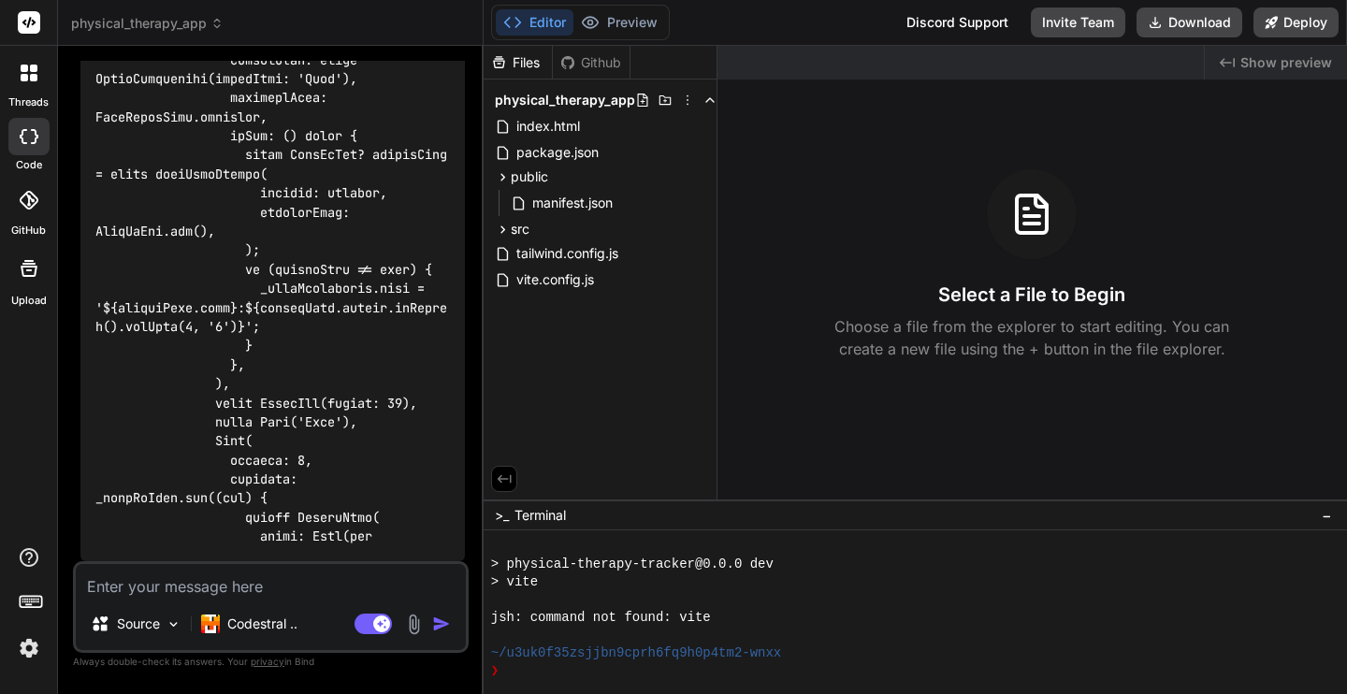
click at [232, 582] on textarea at bounding box center [271, 581] width 390 height 34
type textarea "c"
type textarea "x"
type textarea "co"
type textarea "x"
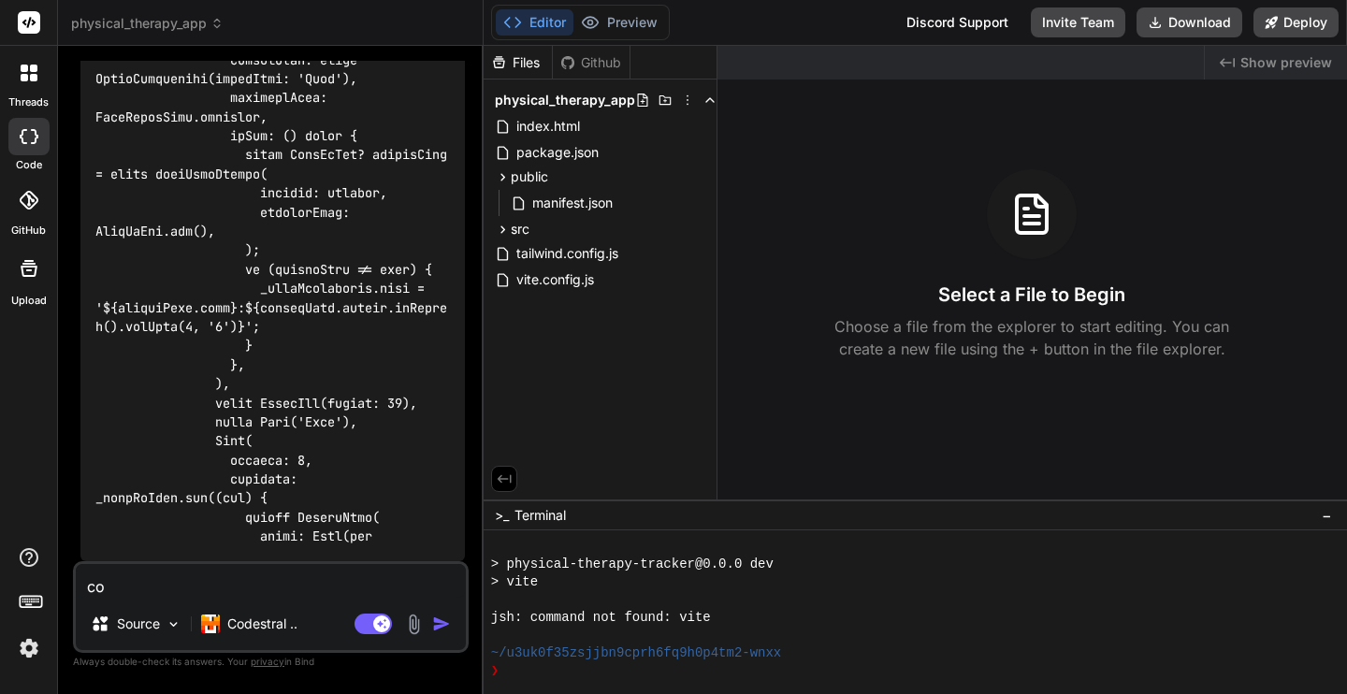
type textarea "con"
type textarea "x"
type textarea "cont"
type textarea "x"
type textarea "conti"
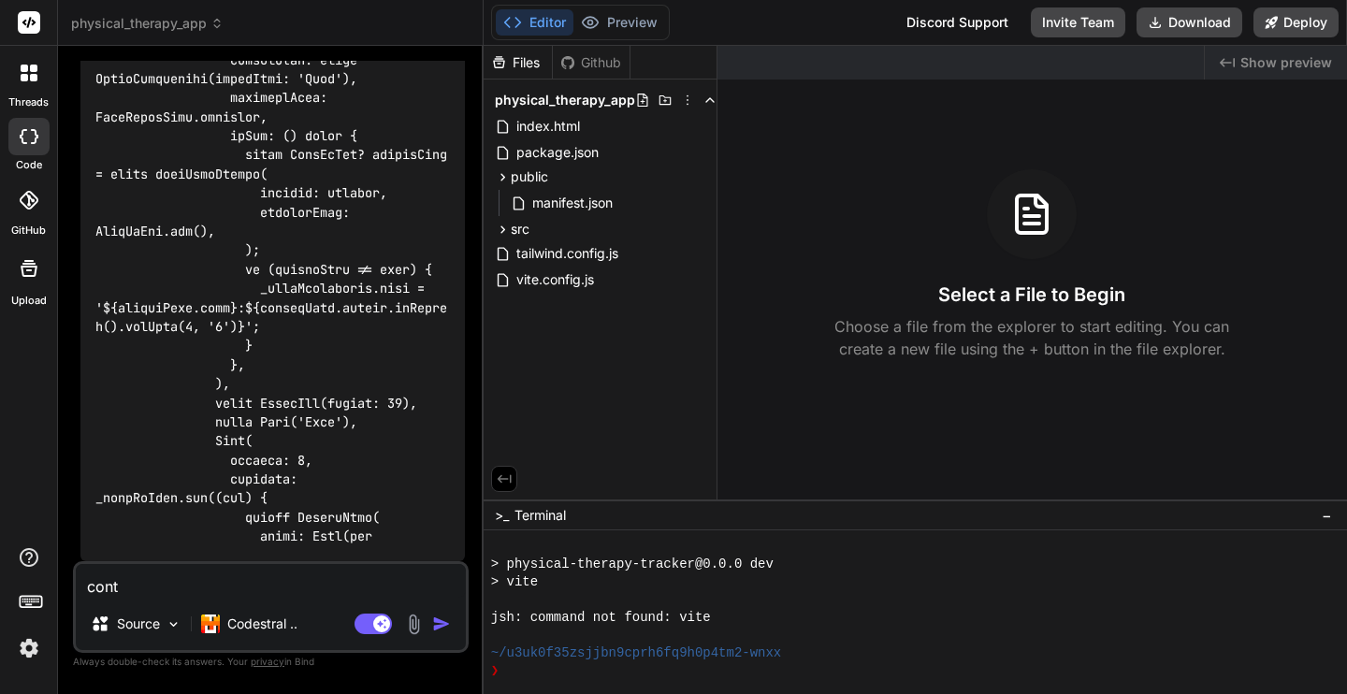
type textarea "x"
type textarea "contin"
type textarea "x"
type textarea "continu"
type textarea "x"
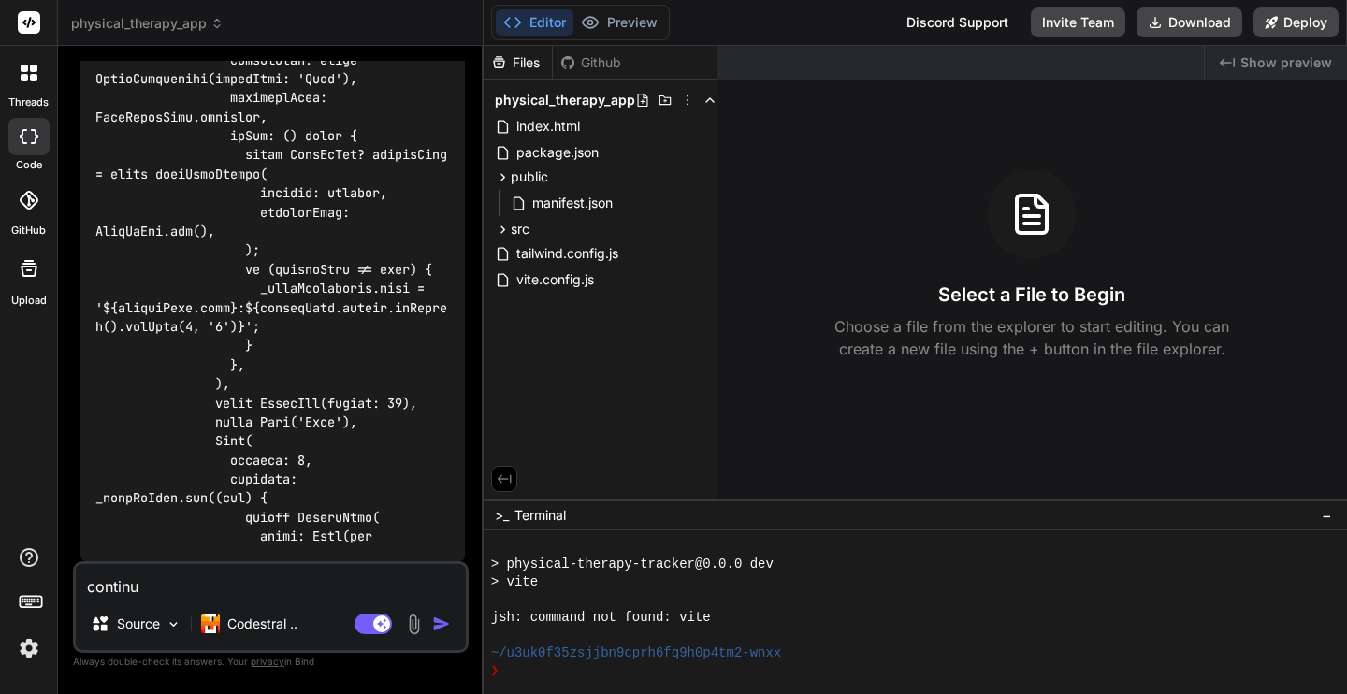
type textarea "continue"
type textarea "x"
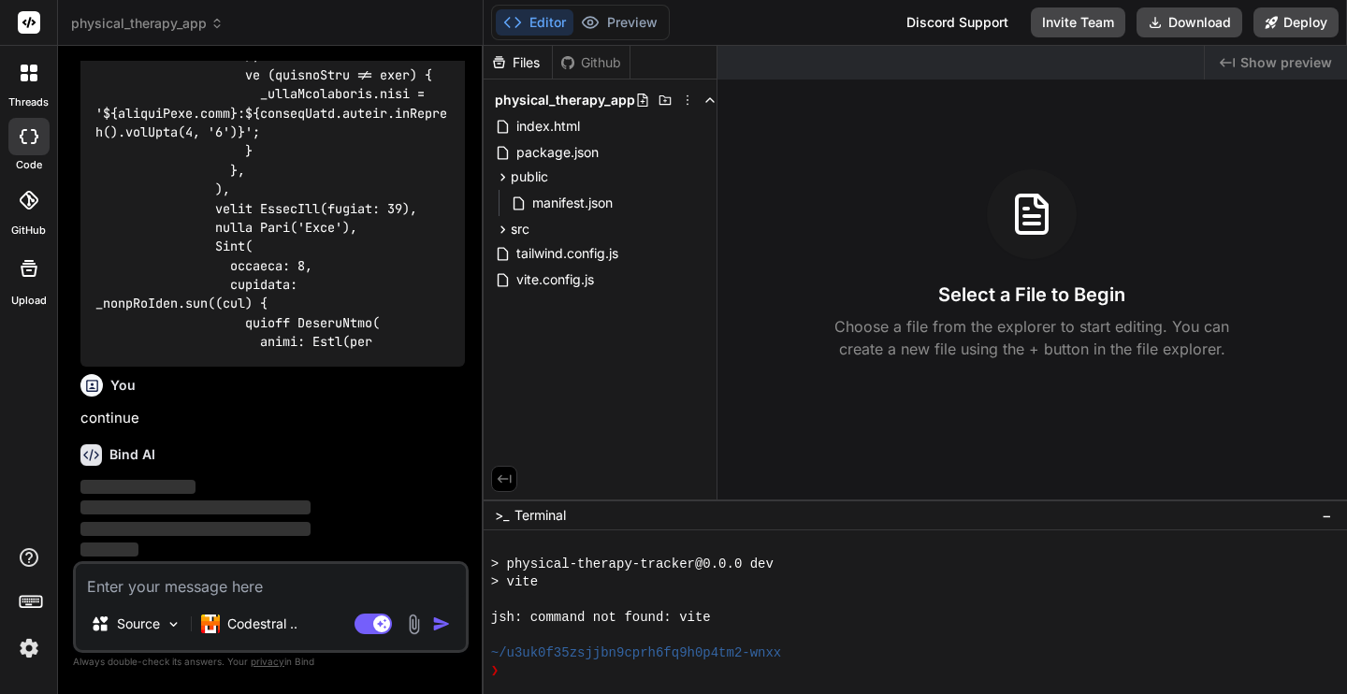
scroll to position [57045, 0]
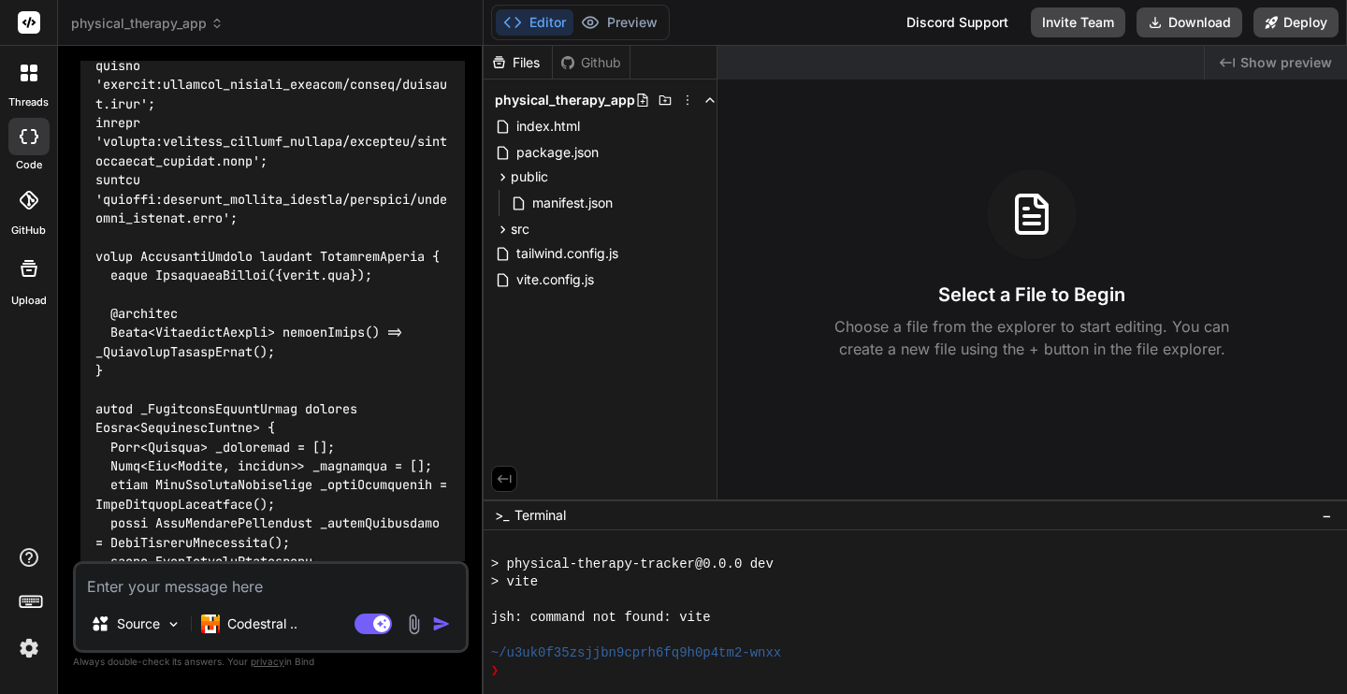
type textarea "x"
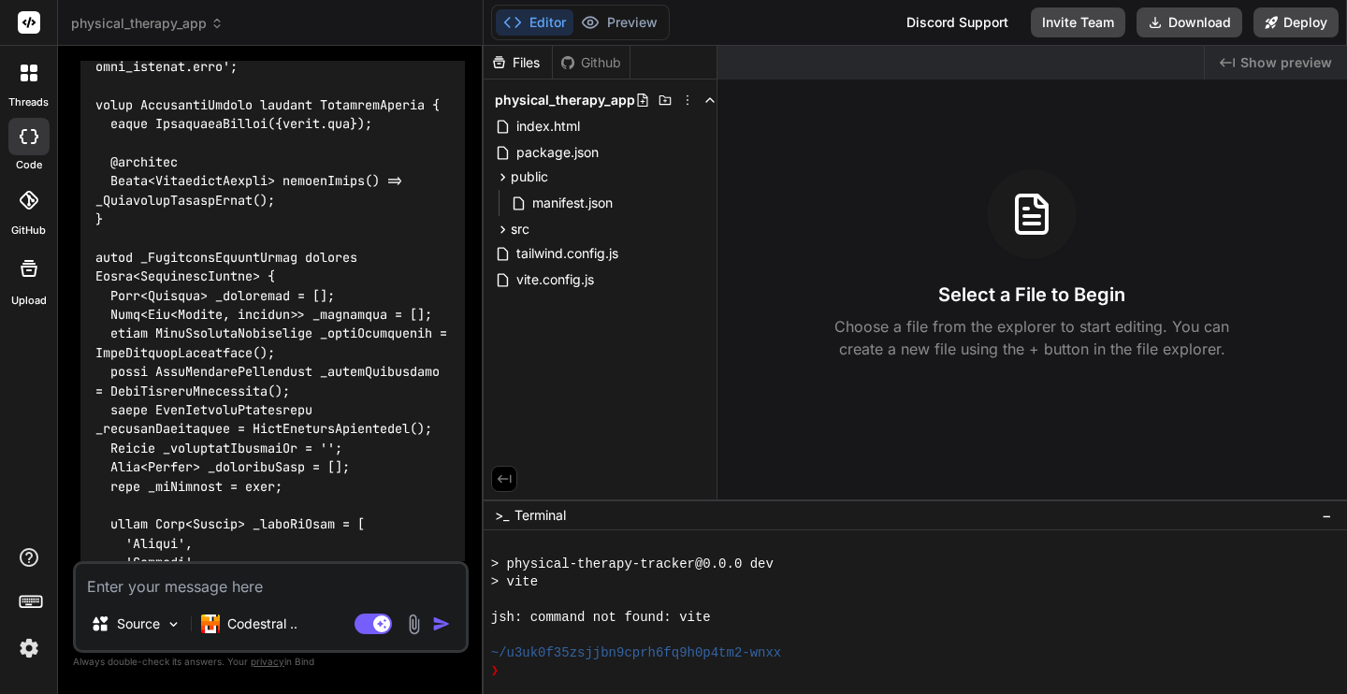
scroll to position [57202, 0]
